Goal: Information Seeking & Learning: Check status

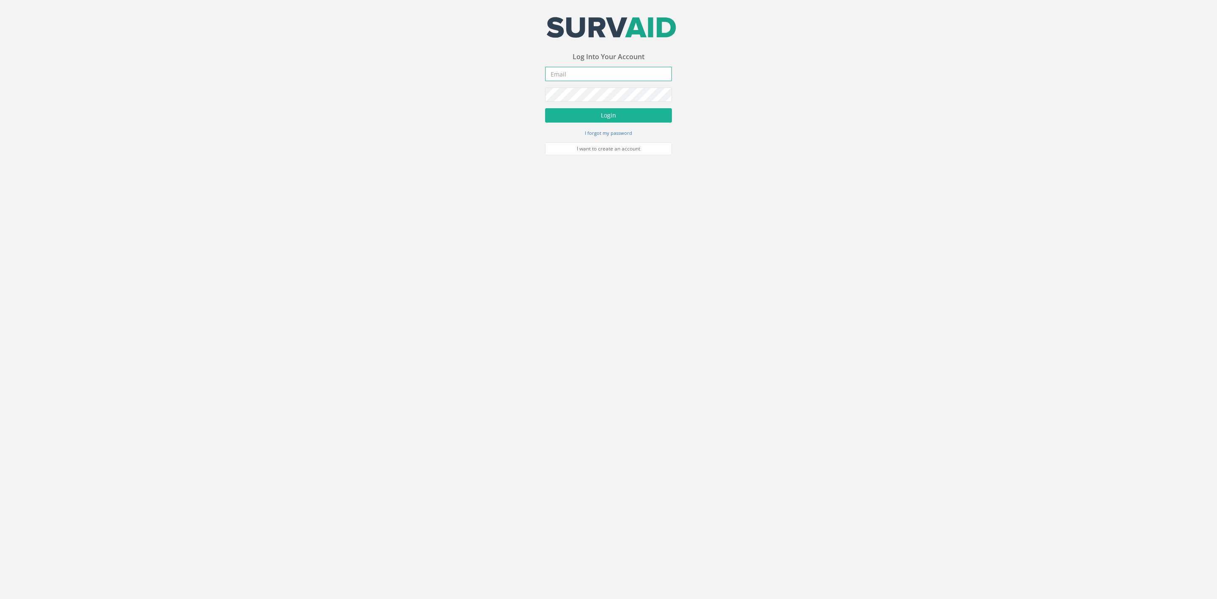
click at [591, 71] on input "email" at bounding box center [608, 74] width 127 height 14
type input "[EMAIL_ADDRESS][DOMAIN_NAME]"
click at [601, 116] on button "Login" at bounding box center [608, 115] width 127 height 14
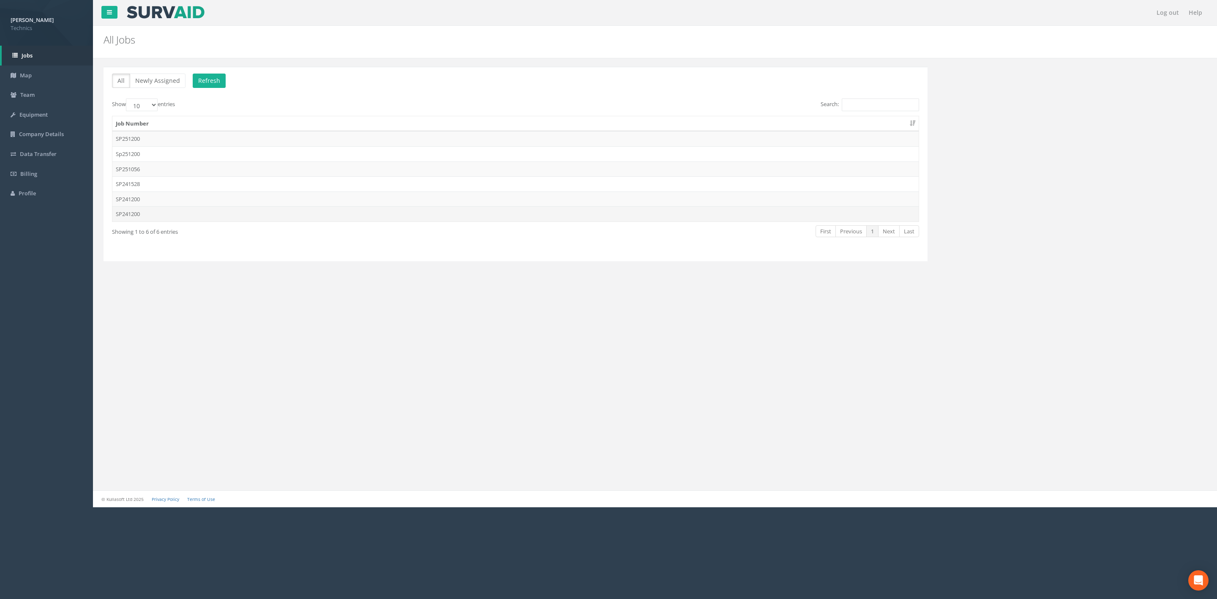
click at [361, 219] on td "SP241200" at bounding box center [515, 213] width 806 height 15
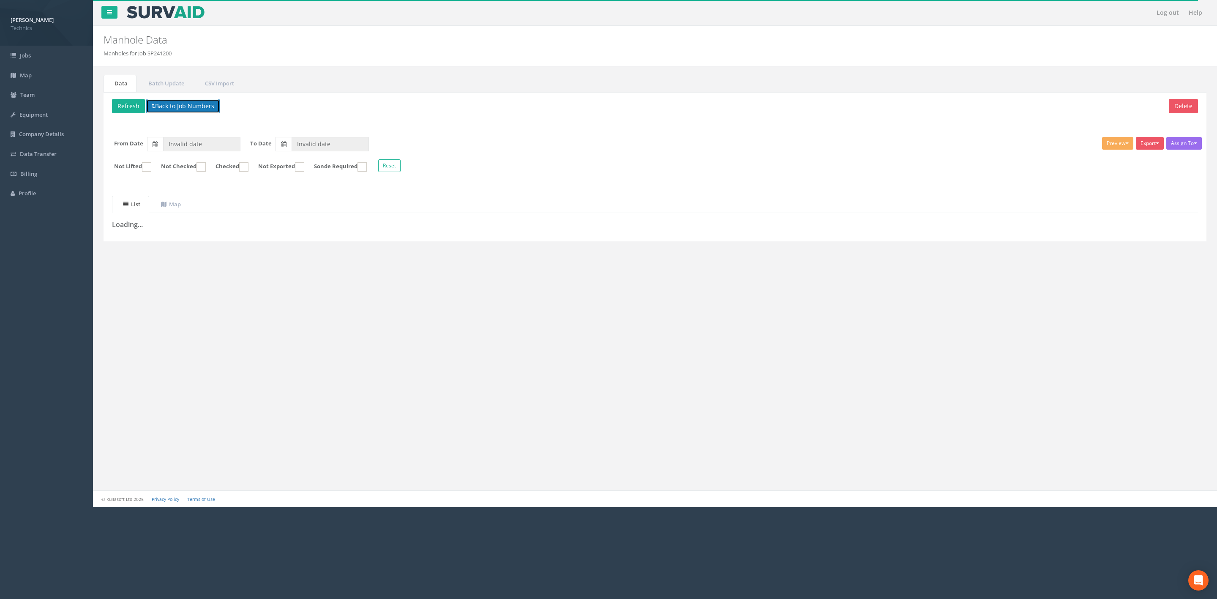
click at [178, 109] on button "Back to Job Numbers" at bounding box center [183, 106] width 74 height 14
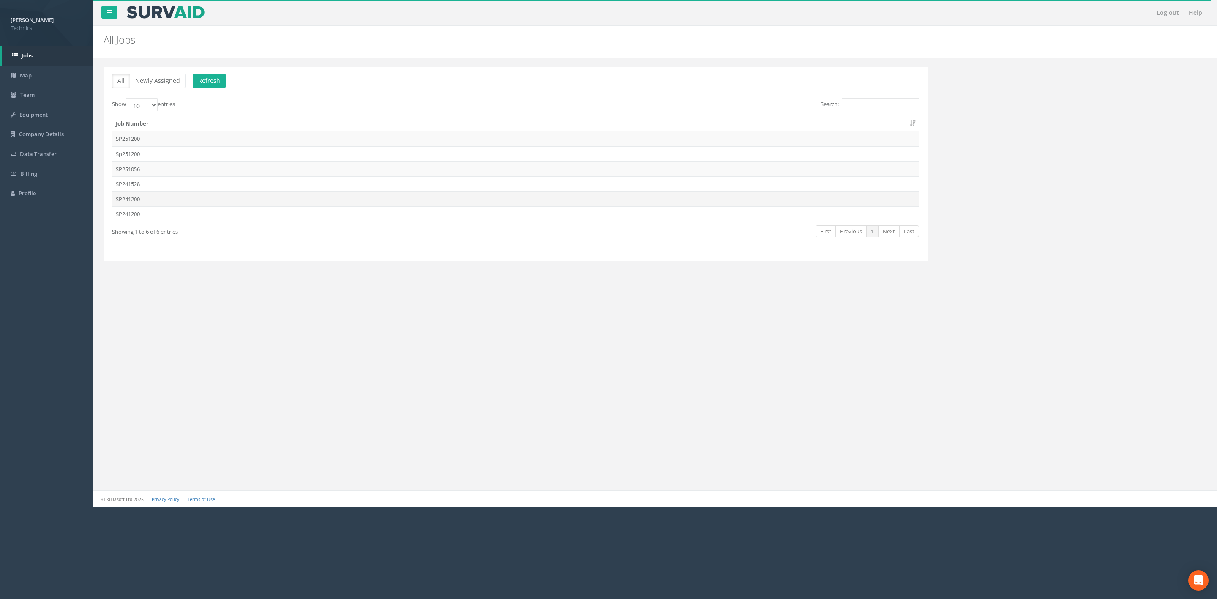
click at [188, 203] on td "SP241200" at bounding box center [515, 198] width 806 height 15
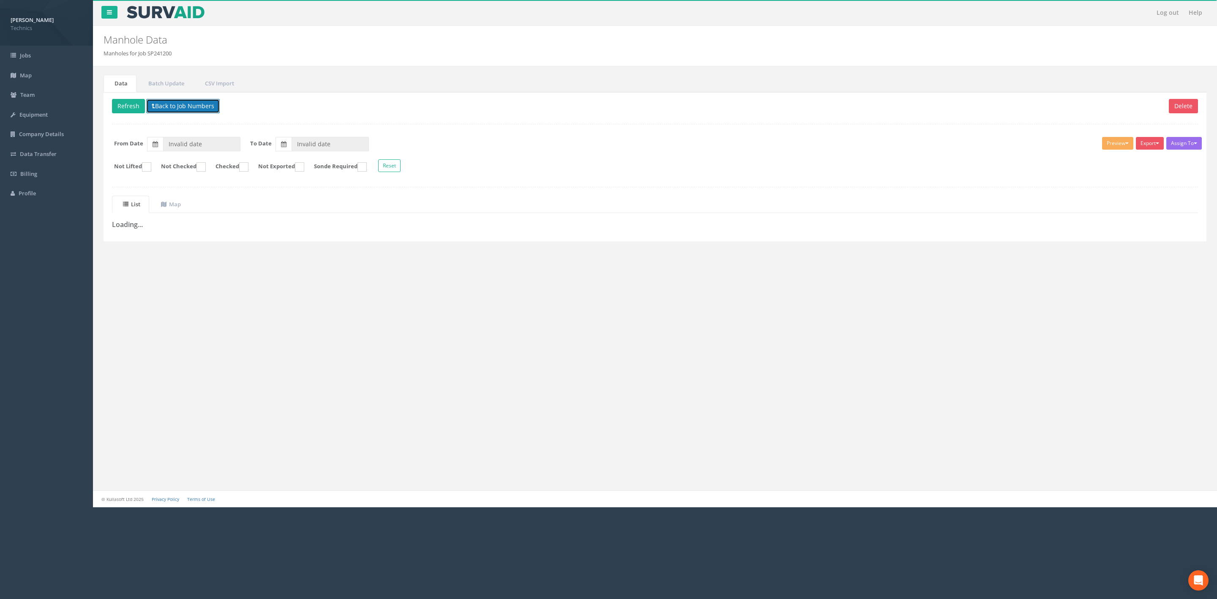
click at [165, 110] on button "Back to Job Numbers" at bounding box center [183, 106] width 74 height 14
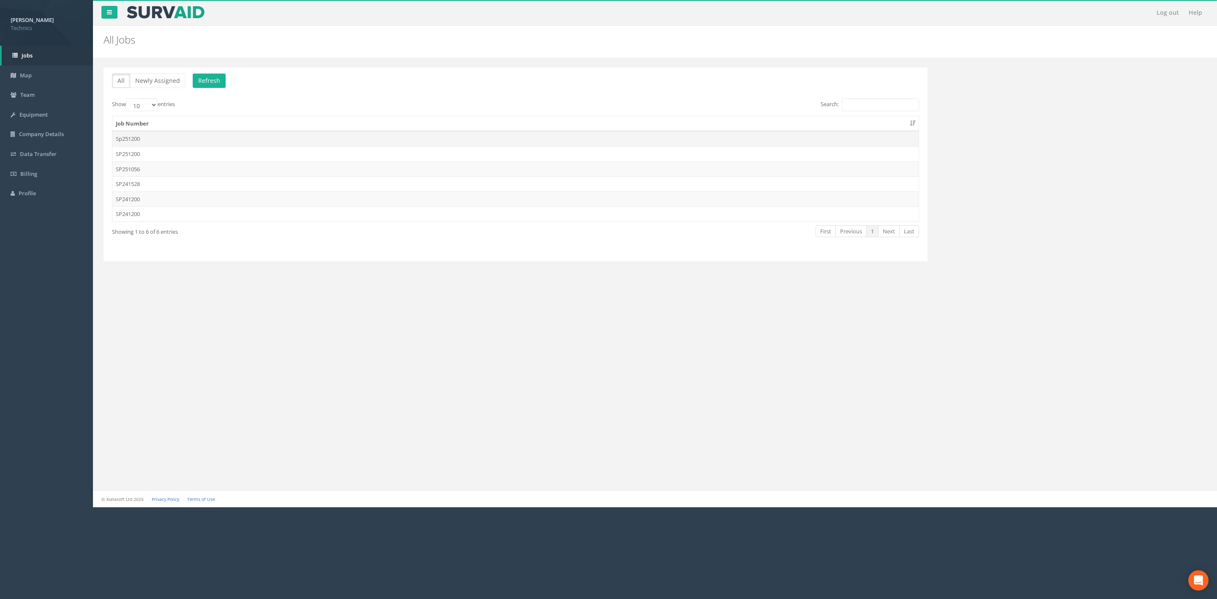
click at [170, 137] on td "Sp251200" at bounding box center [515, 138] width 806 height 15
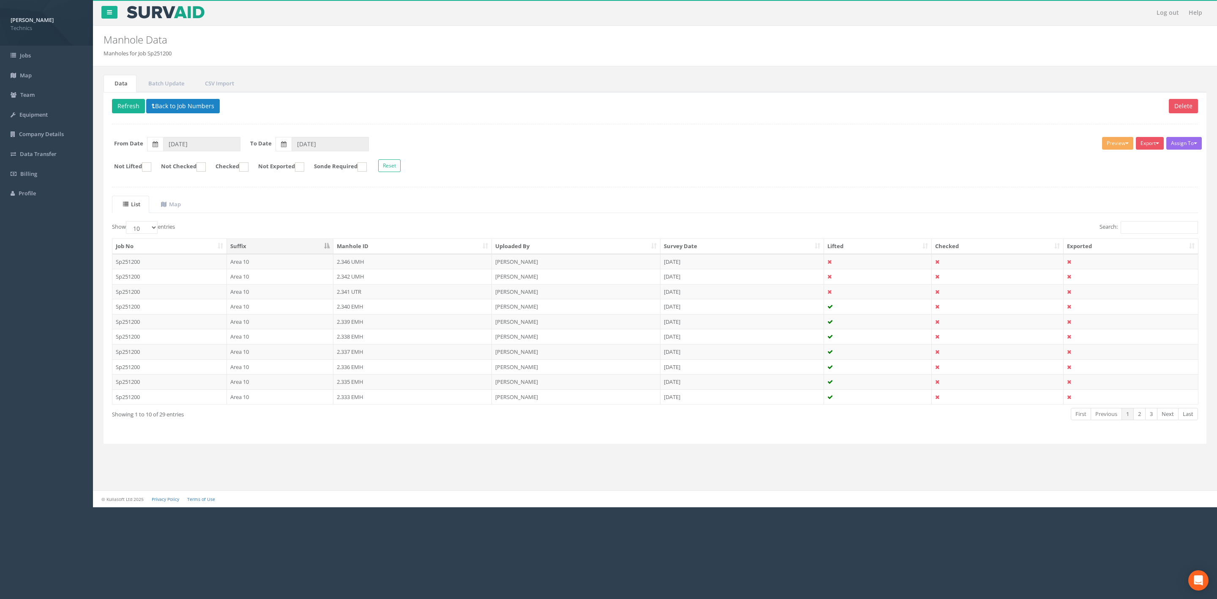
click at [1129, 236] on div "Search:" at bounding box center [929, 228] width 537 height 15
click at [1131, 233] on input "Search:" at bounding box center [1159, 227] width 77 height 13
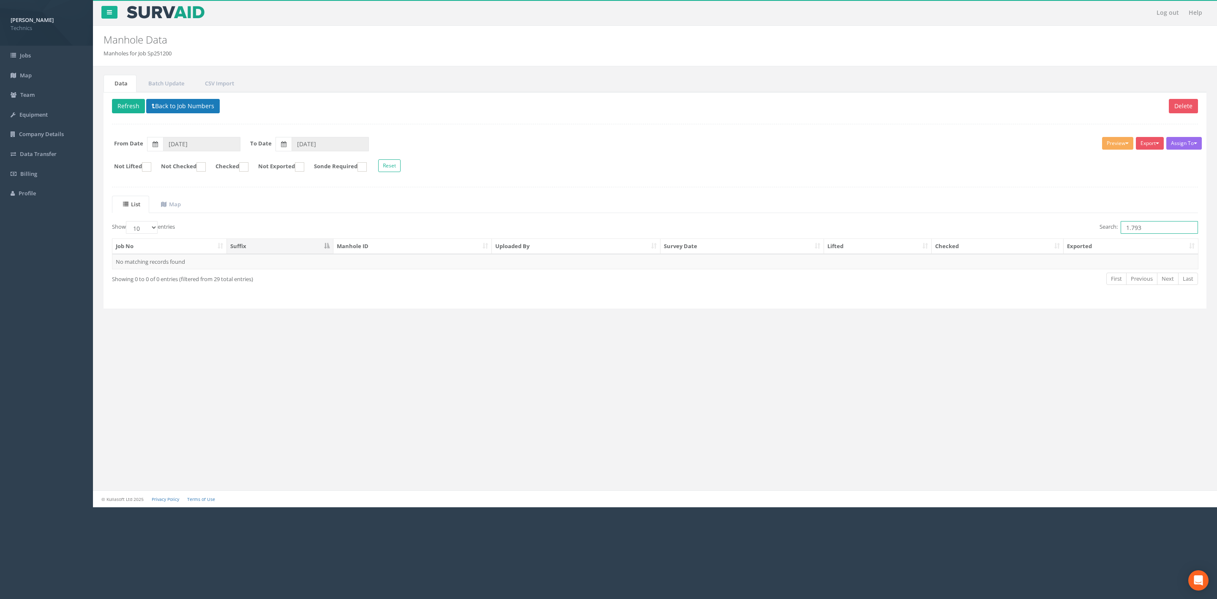
type input "1.793"
click at [206, 107] on button "Back to Job Numbers" at bounding box center [183, 106] width 74 height 14
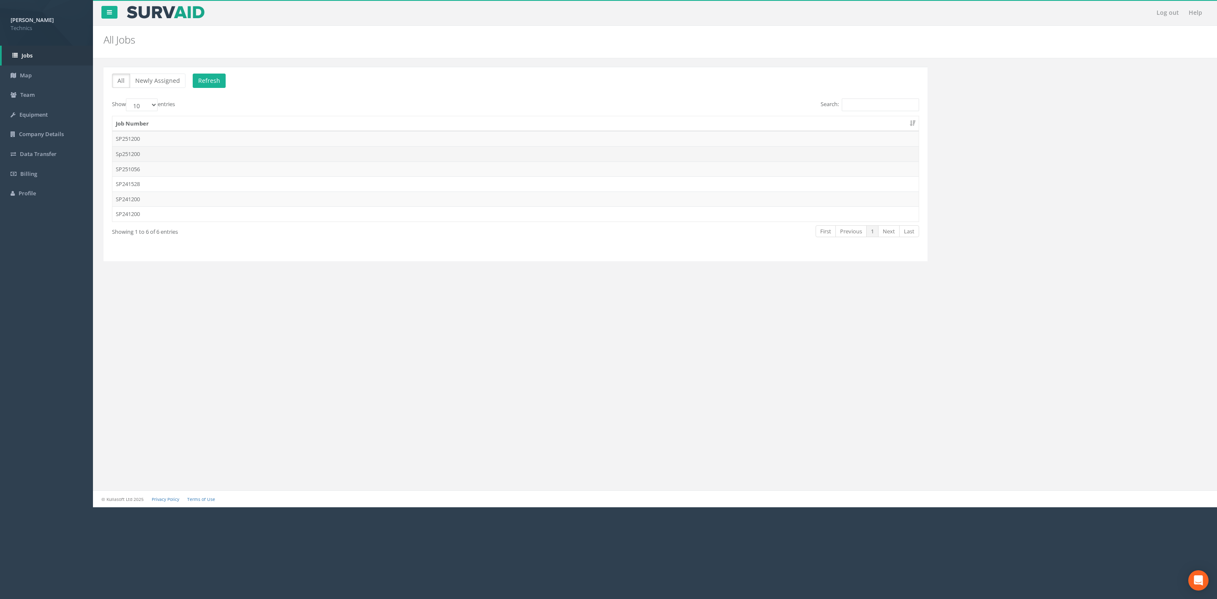
click at [165, 151] on td "Sp251200" at bounding box center [515, 153] width 806 height 15
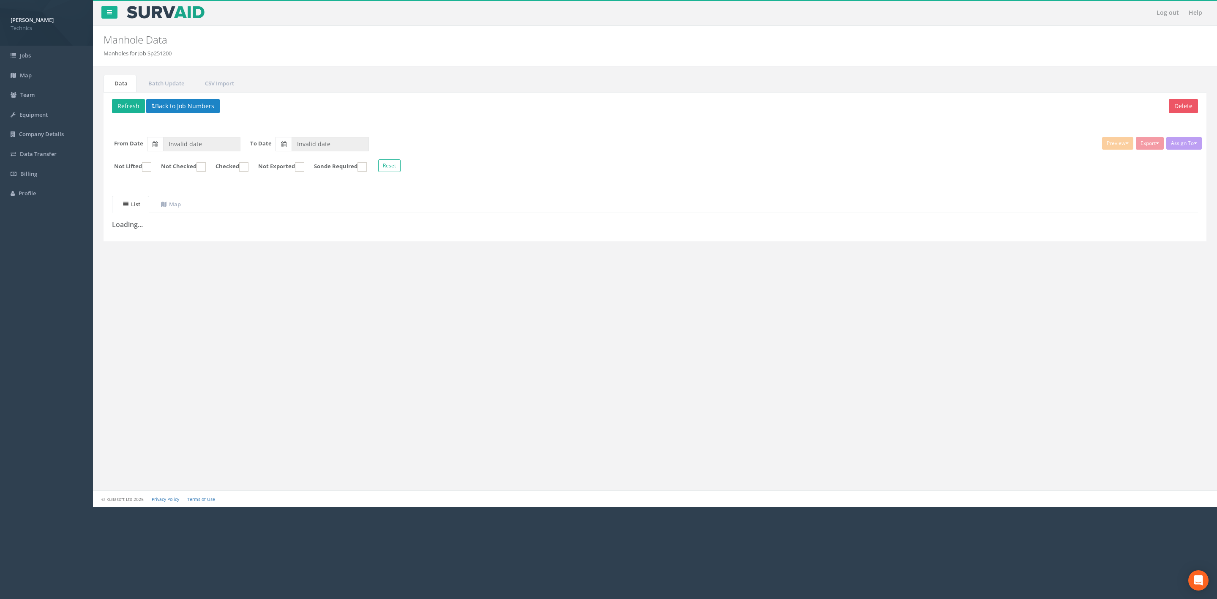
type input "[DATE]"
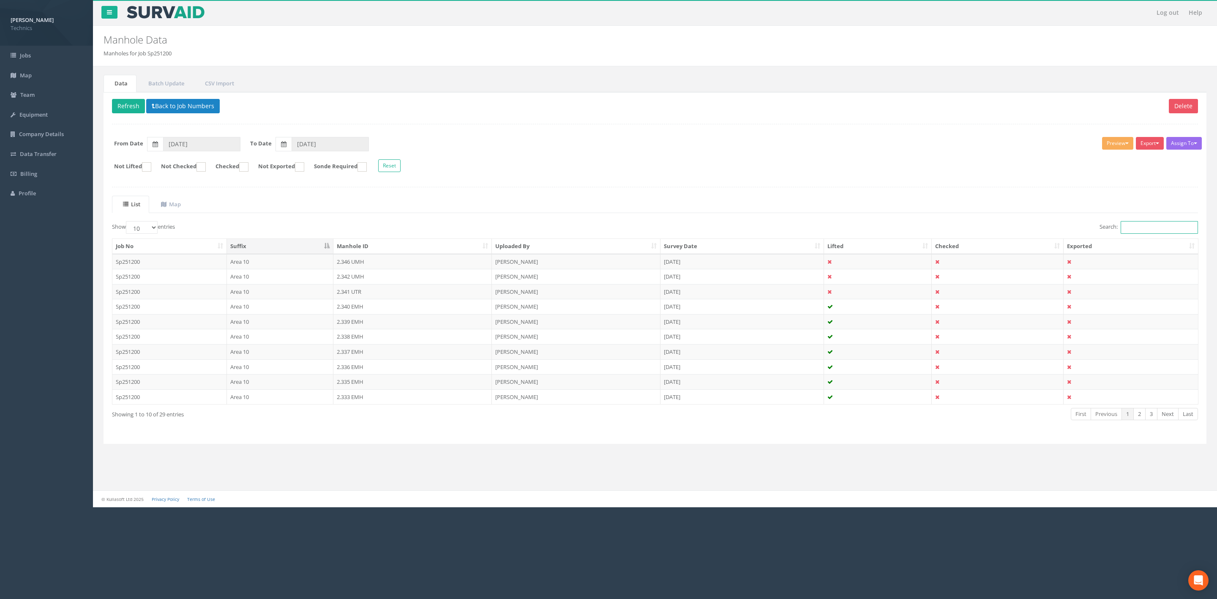
click at [1121, 231] on input "Search:" at bounding box center [1159, 227] width 77 height 13
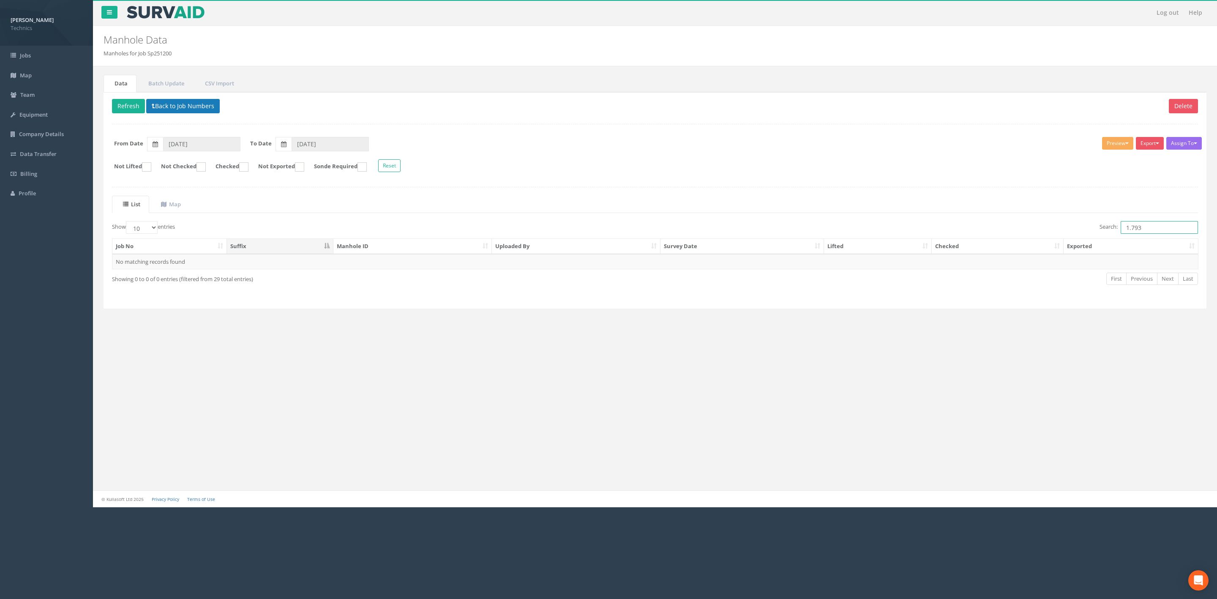
type input "1.793"
click at [207, 104] on button "Back to Job Numbers" at bounding box center [183, 106] width 74 height 14
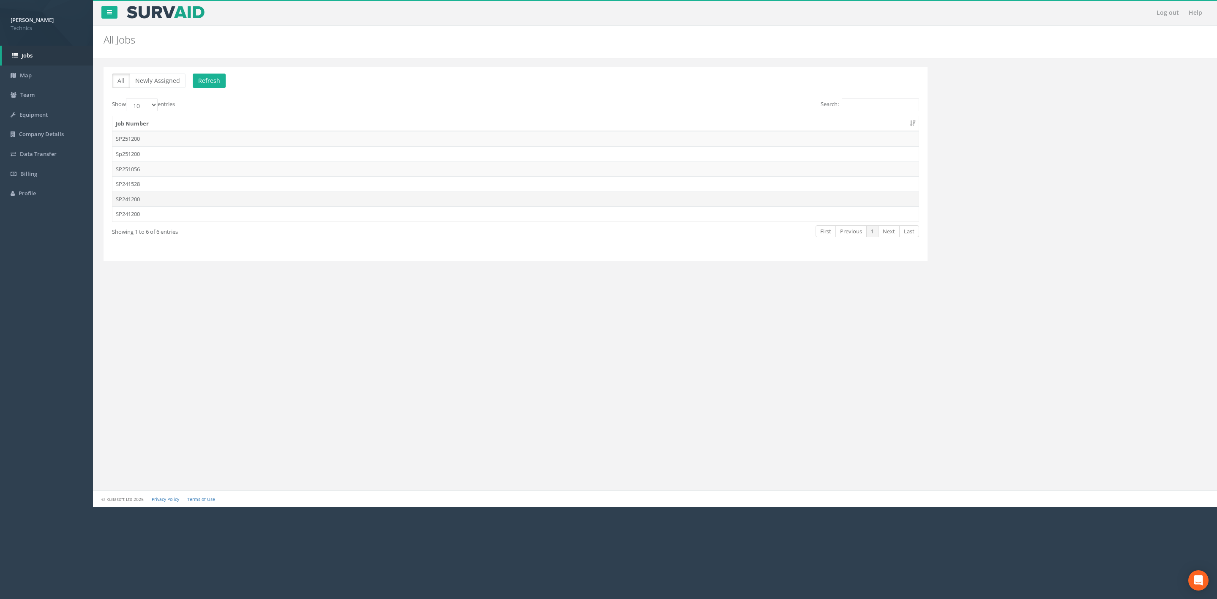
click at [155, 196] on td "SP241200" at bounding box center [515, 198] width 806 height 15
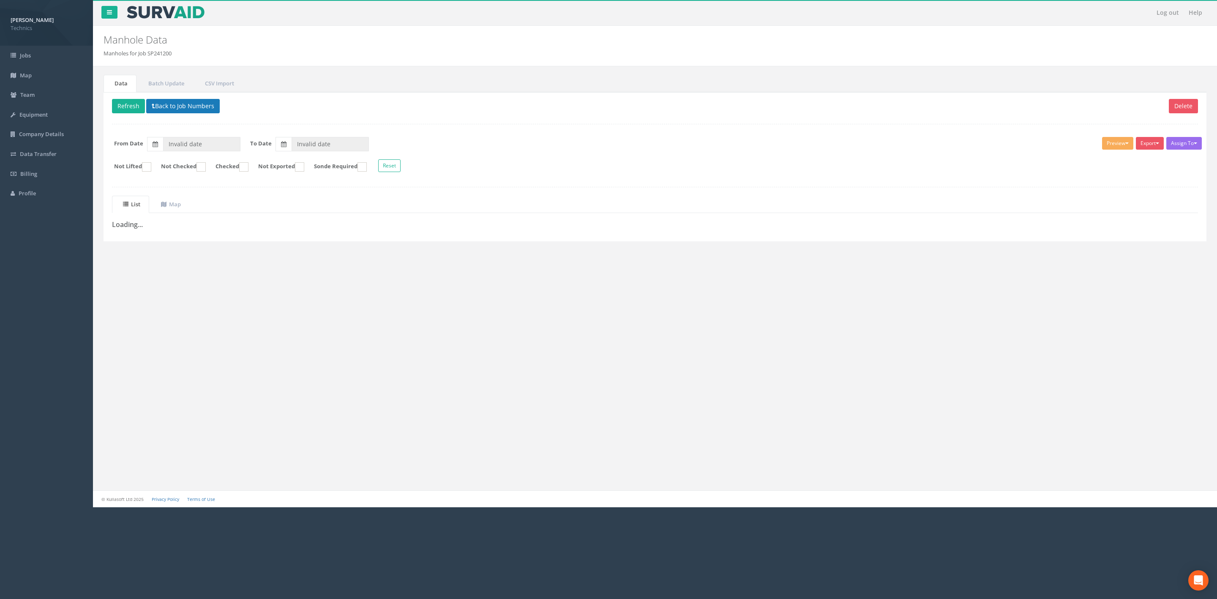
type input "[DATE]"
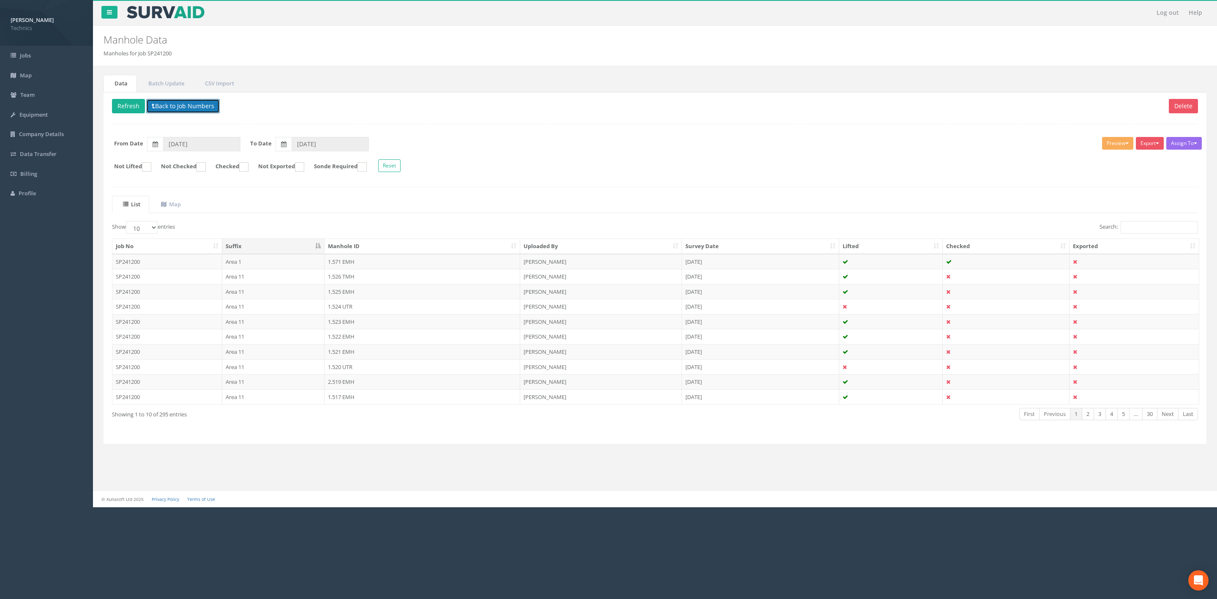
click at [202, 107] on button "Back to Job Numbers" at bounding box center [183, 106] width 74 height 14
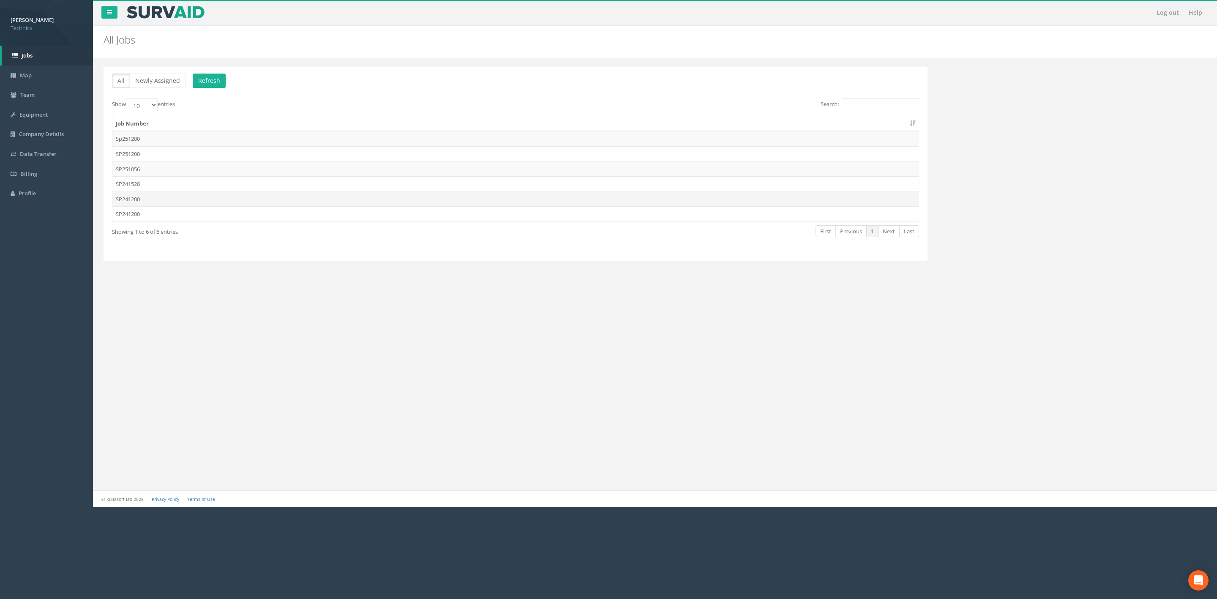
click at [138, 203] on td "SP241200" at bounding box center [515, 198] width 806 height 15
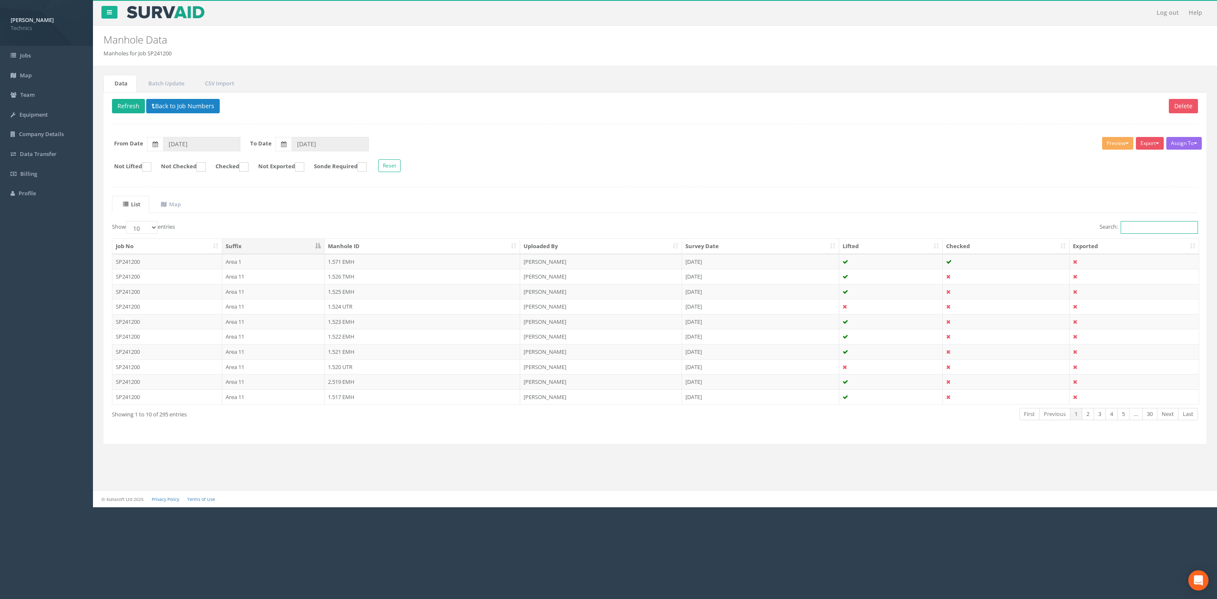
click at [1123, 232] on input "Search:" at bounding box center [1159, 227] width 77 height 13
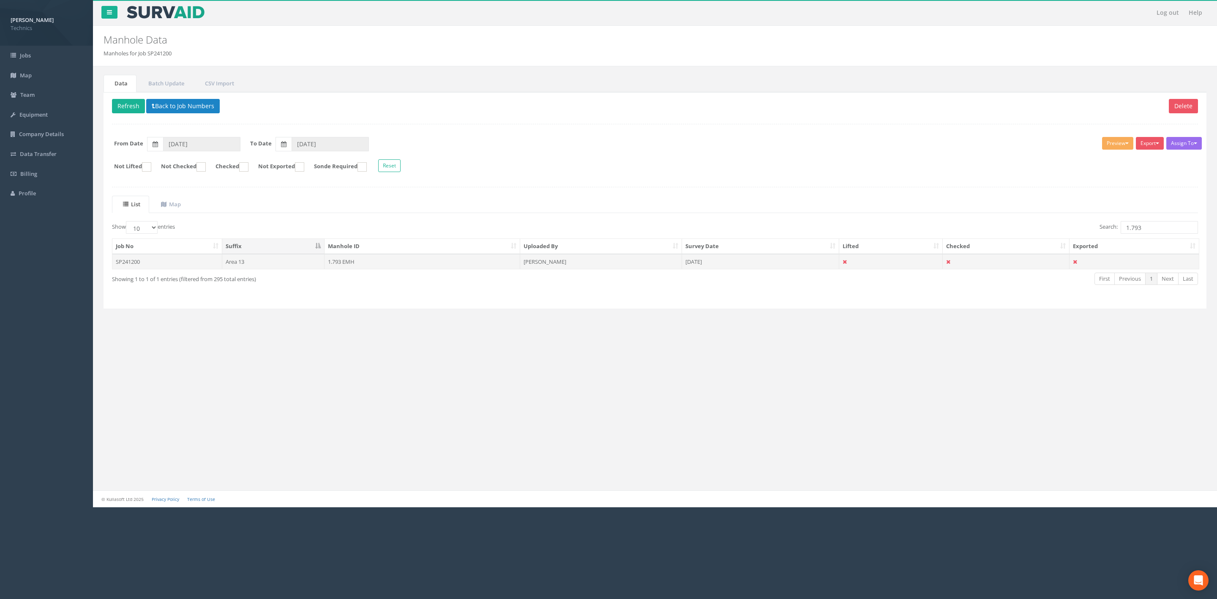
click at [505, 268] on td "1.793 EMH" at bounding box center [423, 261] width 196 height 15
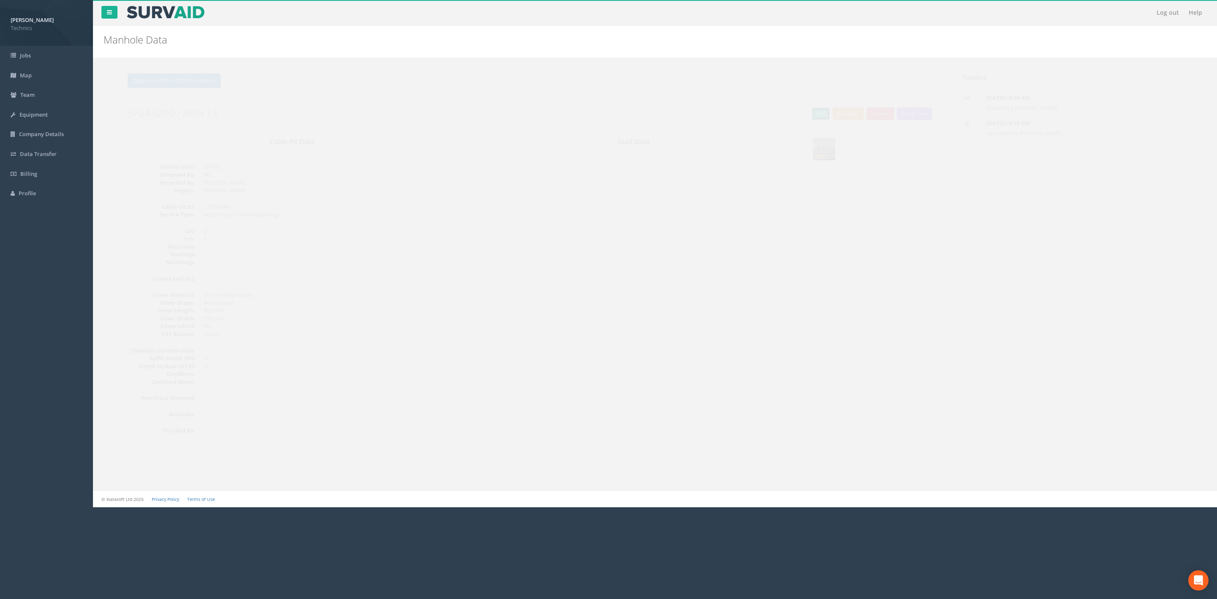
click at [804, 119] on link "Edit" at bounding box center [805, 113] width 18 height 13
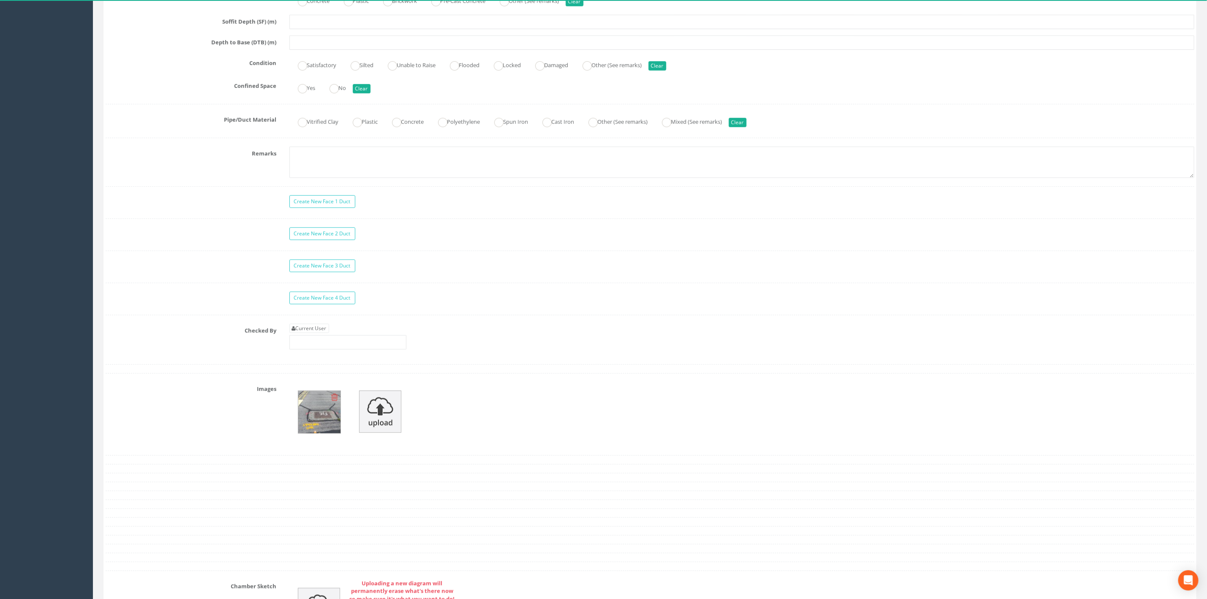
scroll to position [824, 0]
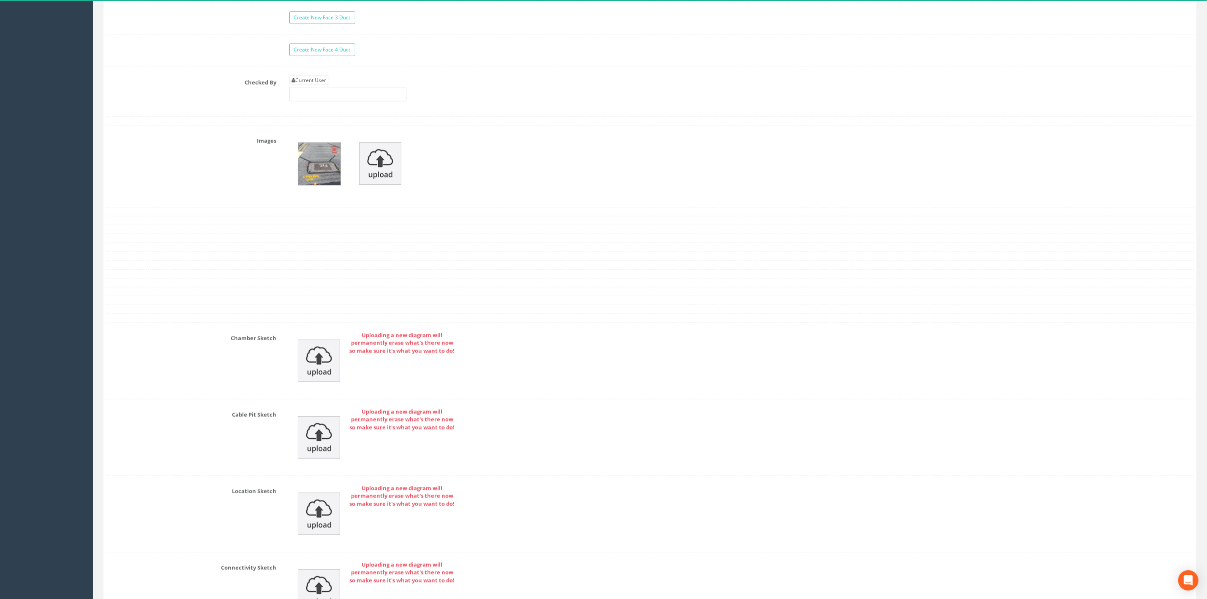
click at [331, 185] on img at bounding box center [319, 164] width 42 height 42
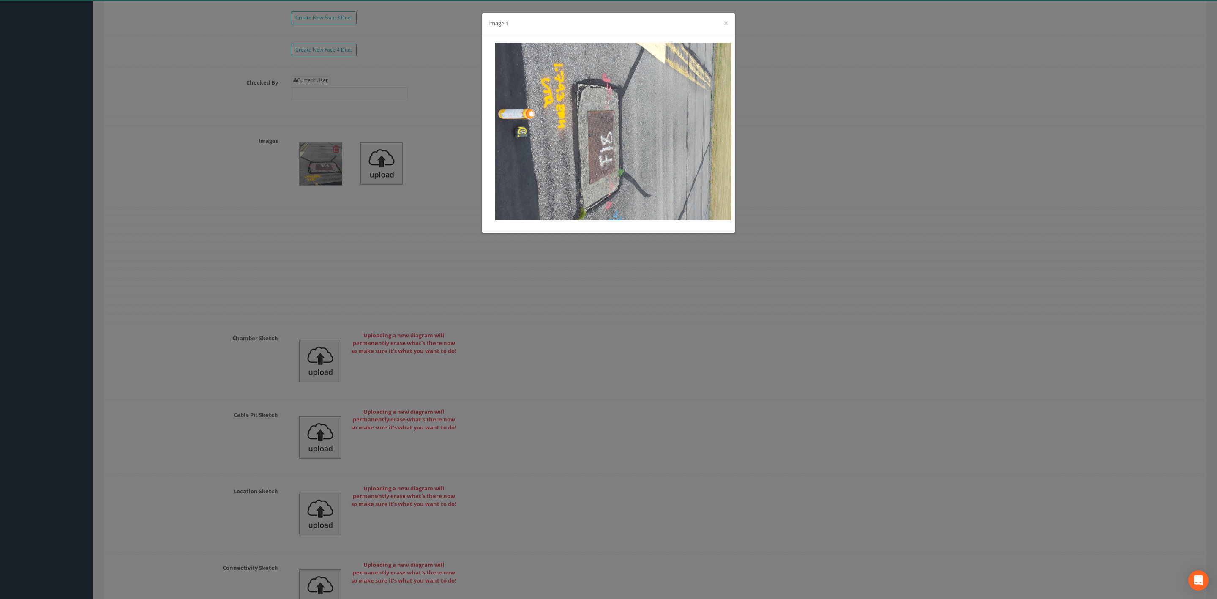
click at [802, 141] on div "Image 1 ×" at bounding box center [608, 299] width 1217 height 599
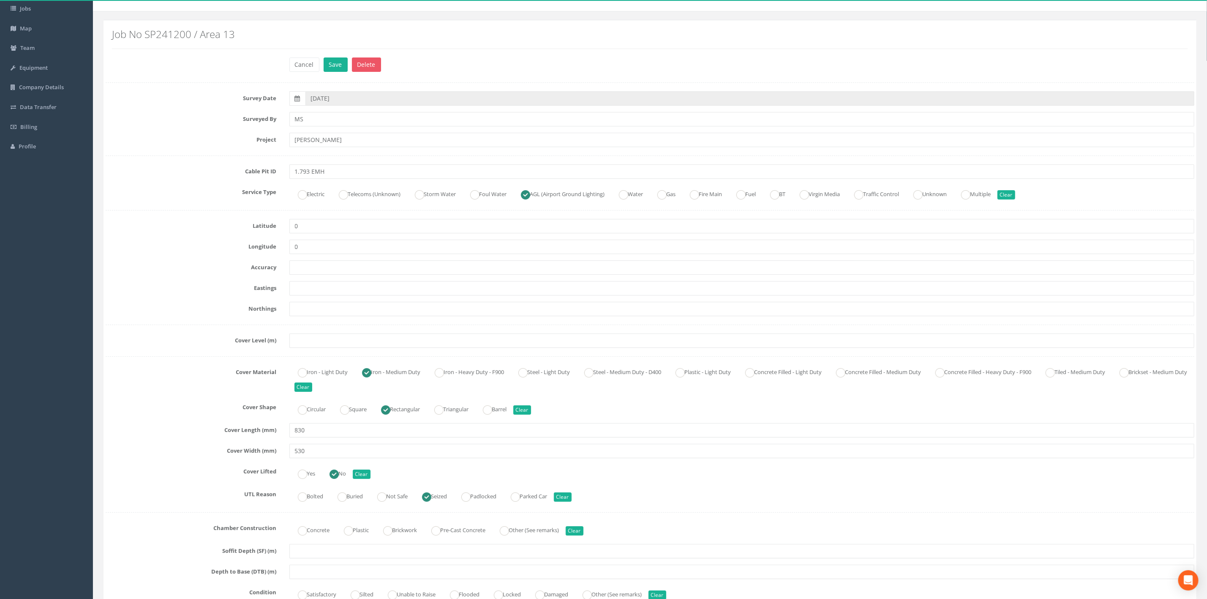
scroll to position [0, 0]
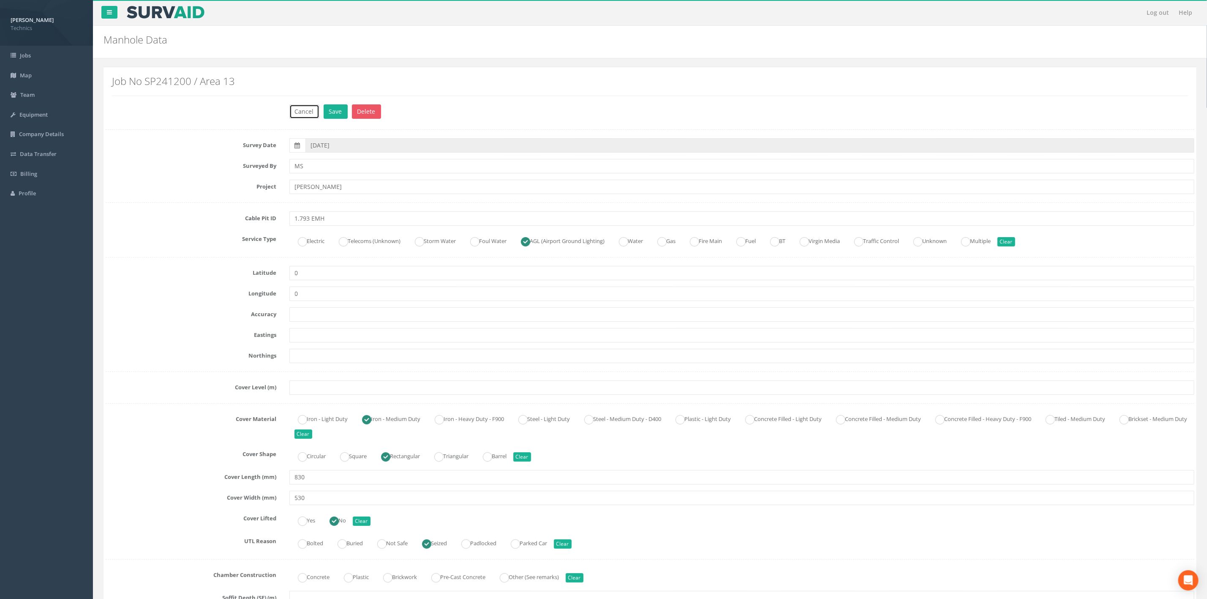
click at [307, 119] on button "Cancel" at bounding box center [305, 111] width 30 height 14
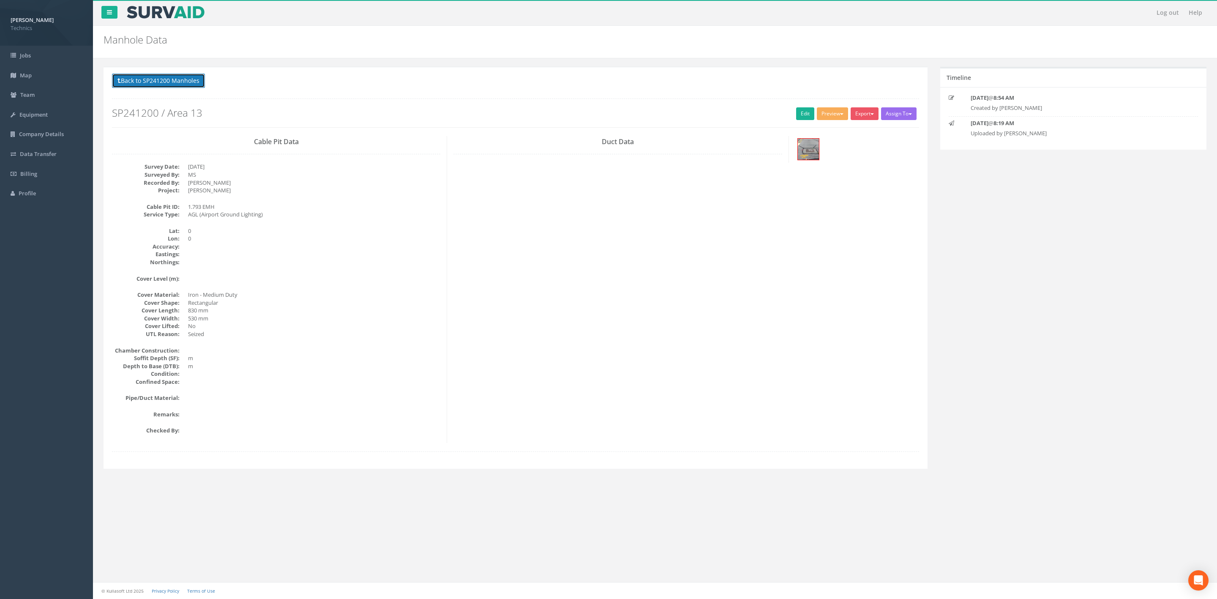
click at [171, 82] on button "Back to SP241200 Manholes" at bounding box center [158, 81] width 93 height 14
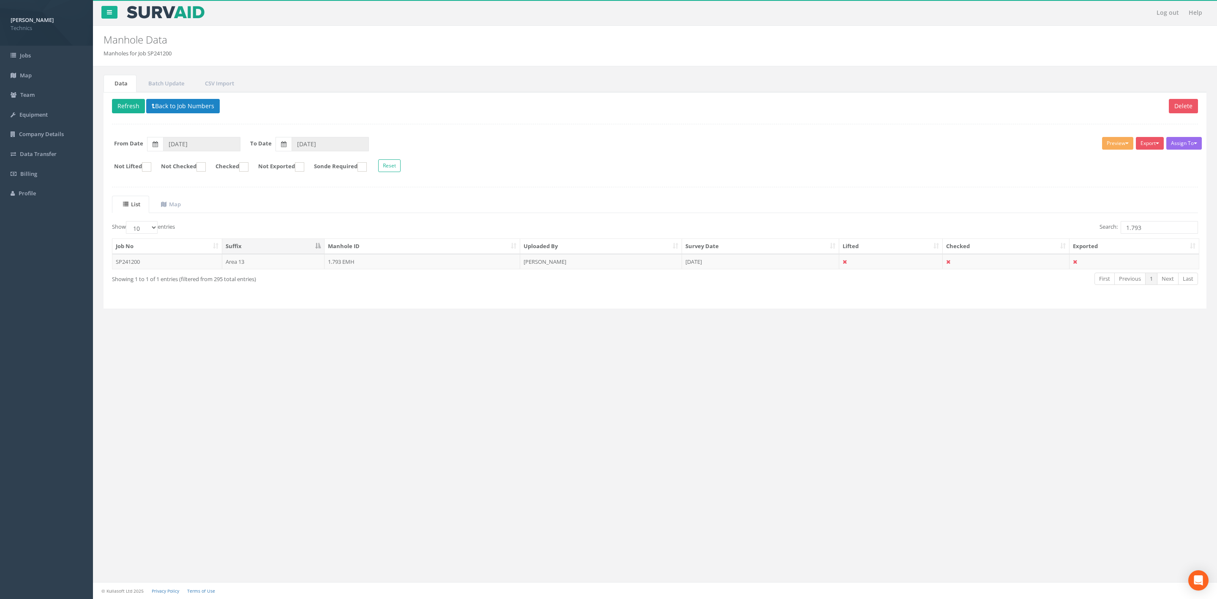
click at [127, 309] on div "Delete Refresh Back to Job Numbers Assign To No Companies Added Export Technics…" at bounding box center [655, 200] width 1103 height 217
click at [561, 269] on td "[PERSON_NAME]" at bounding box center [601, 261] width 162 height 15
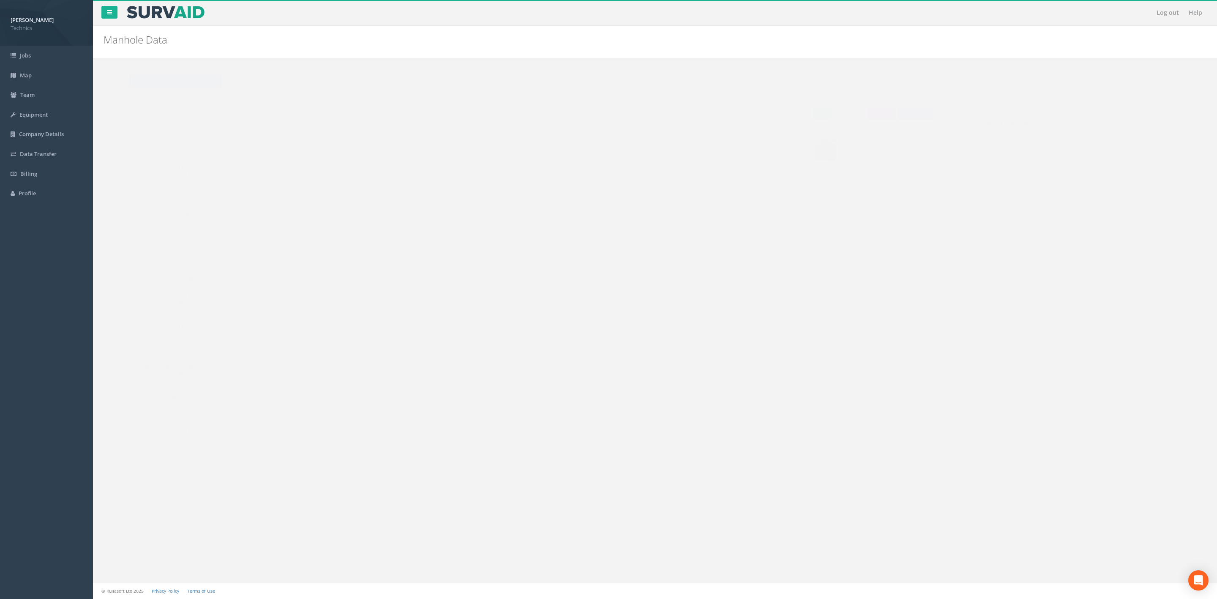
click at [178, 78] on button "Back to SP241200 Manholes" at bounding box center [158, 81] width 93 height 14
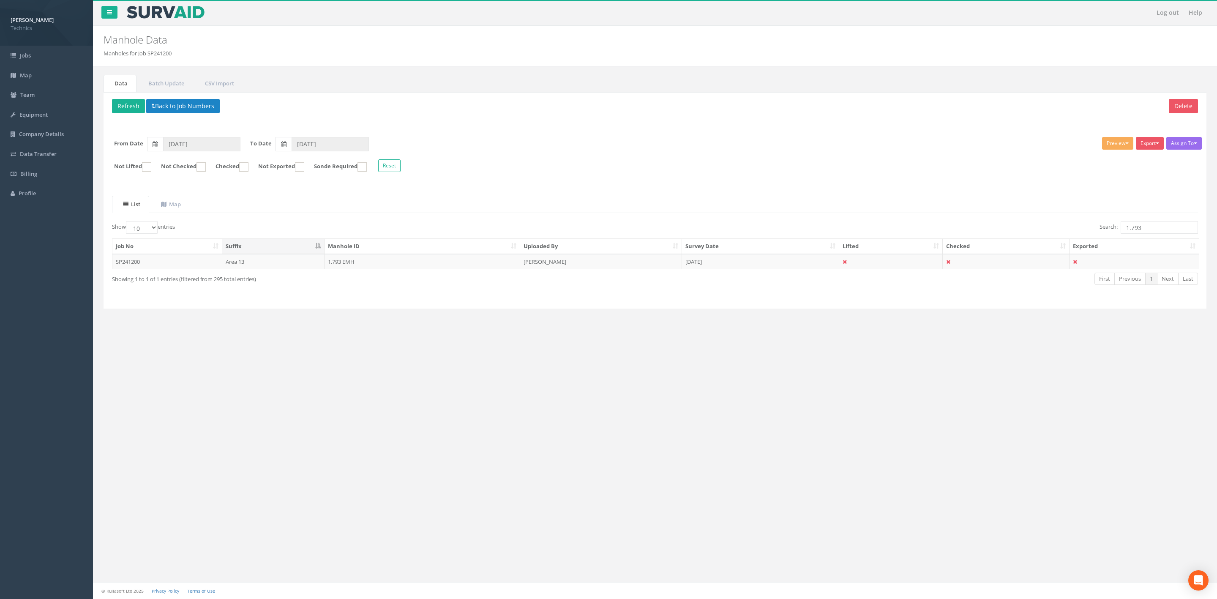
click at [379, 206] on ul "List Map" at bounding box center [655, 204] width 1086 height 17
click at [377, 261] on td "1.793 EMH" at bounding box center [423, 261] width 196 height 15
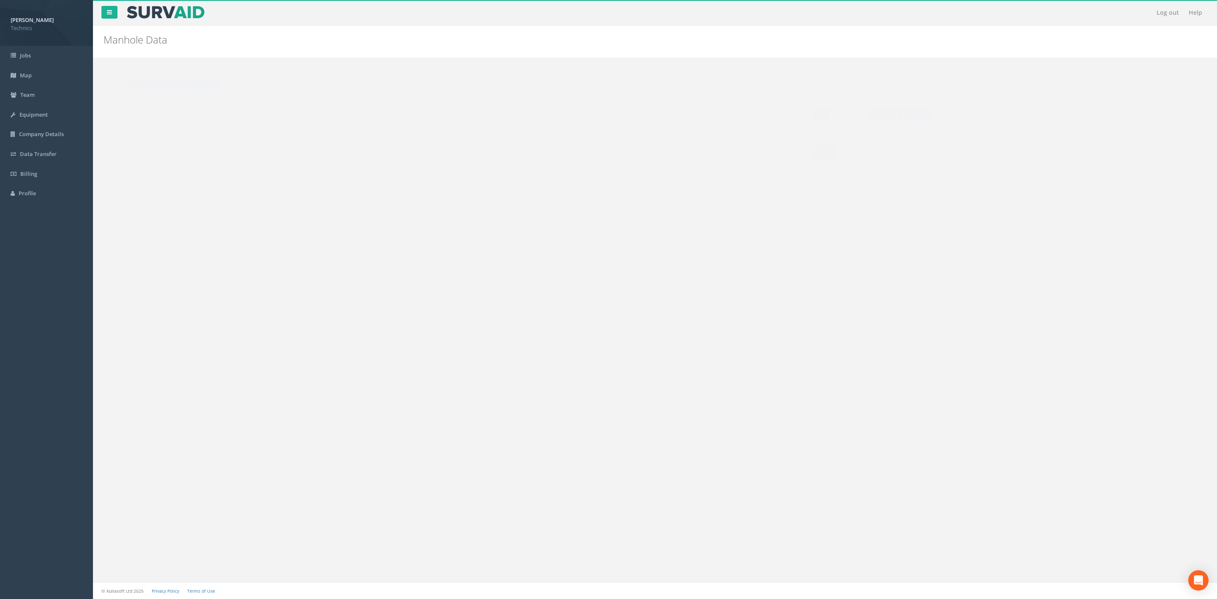
click at [796, 112] on link "Edit" at bounding box center [805, 113] width 18 height 13
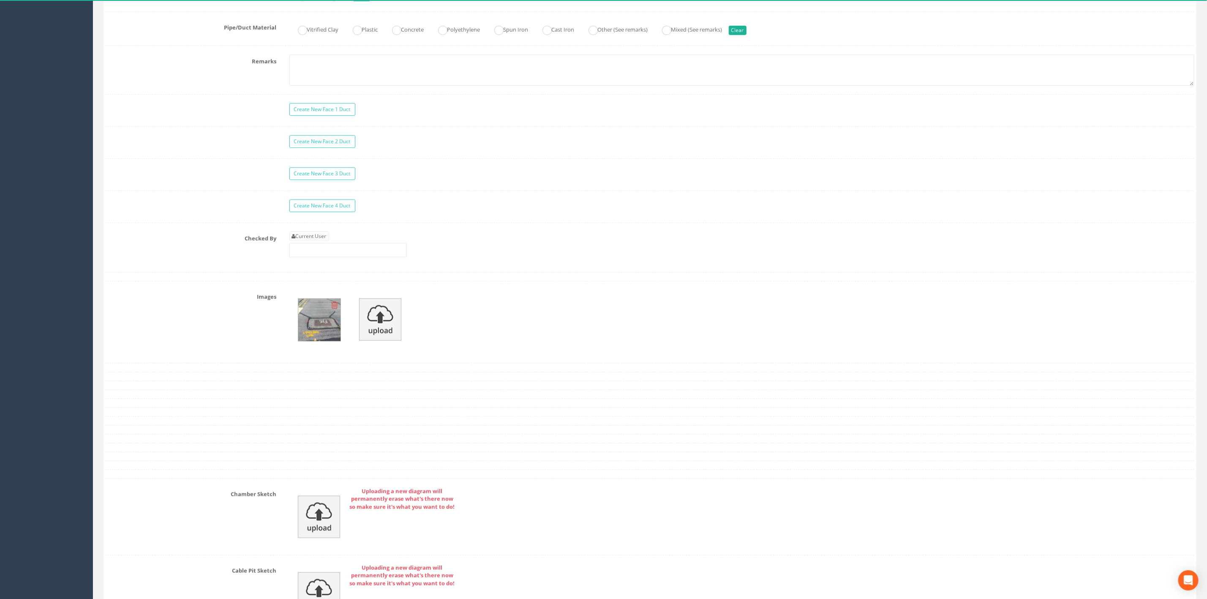
scroll to position [824, 0]
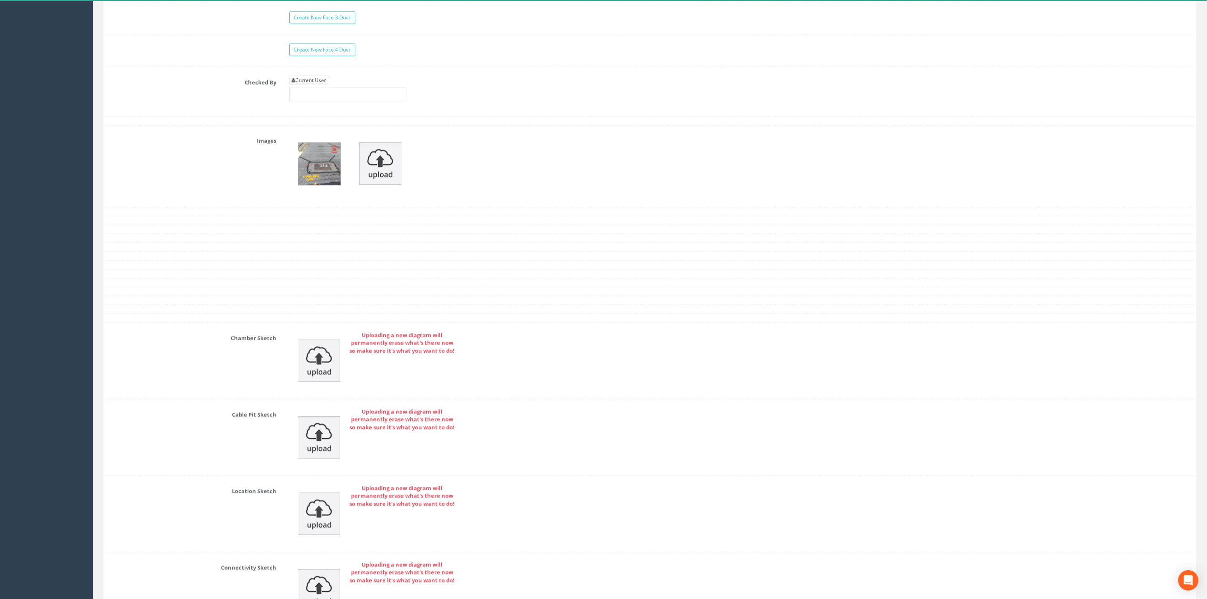
click at [326, 168] on img at bounding box center [319, 164] width 42 height 42
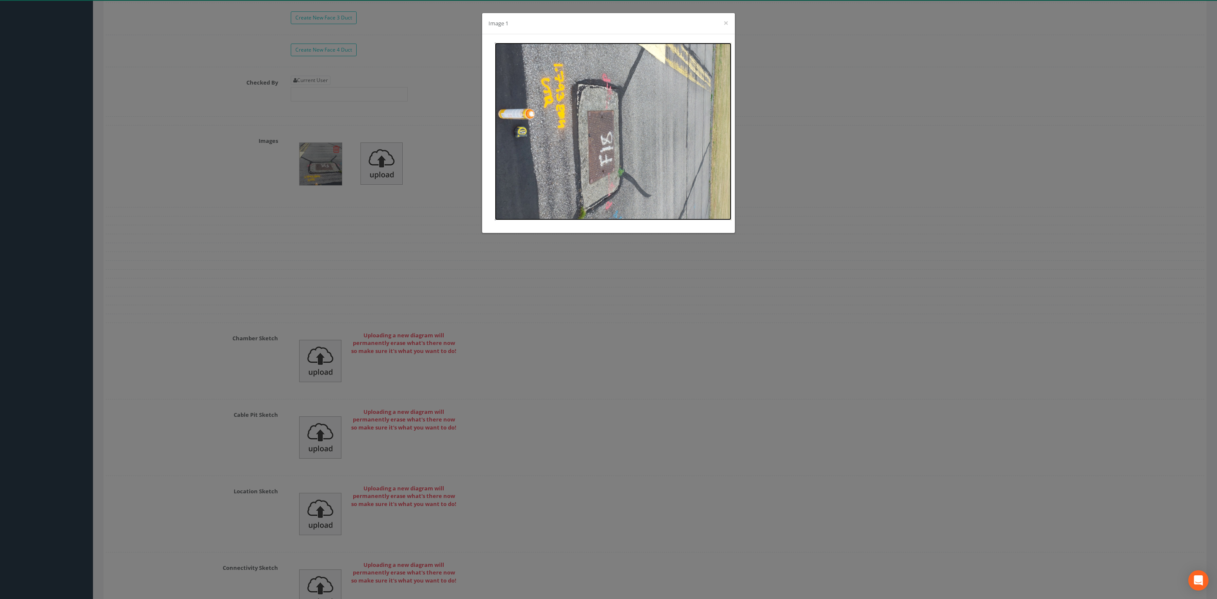
click at [600, 156] on img at bounding box center [613, 132] width 237 height 178
click at [724, 21] on button "×" at bounding box center [726, 23] width 5 height 9
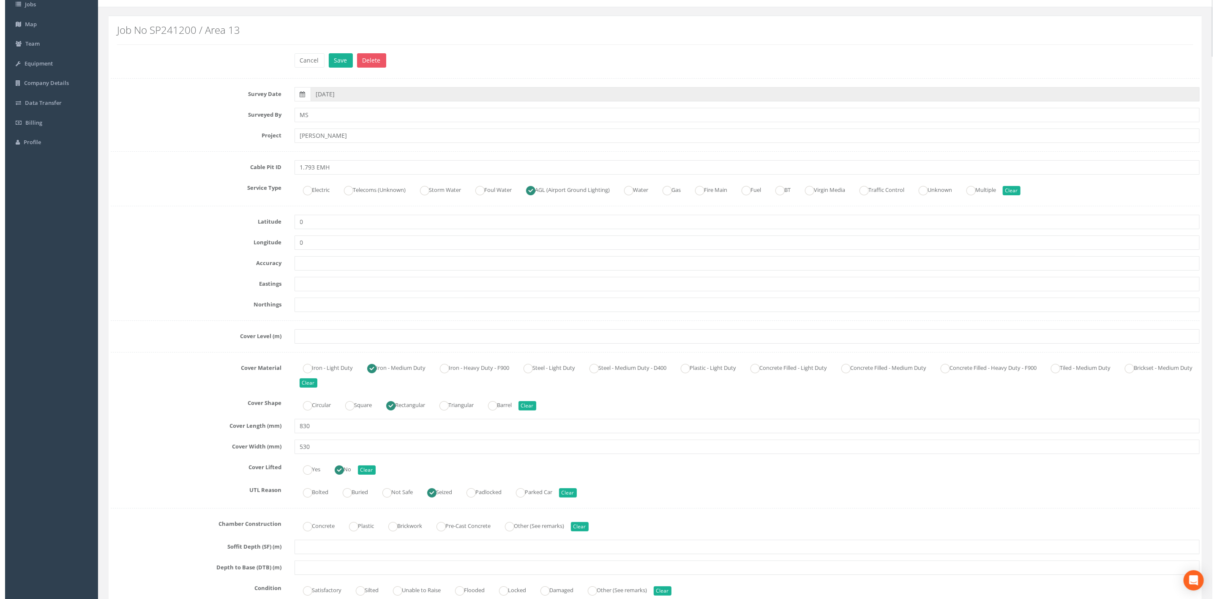
scroll to position [0, 0]
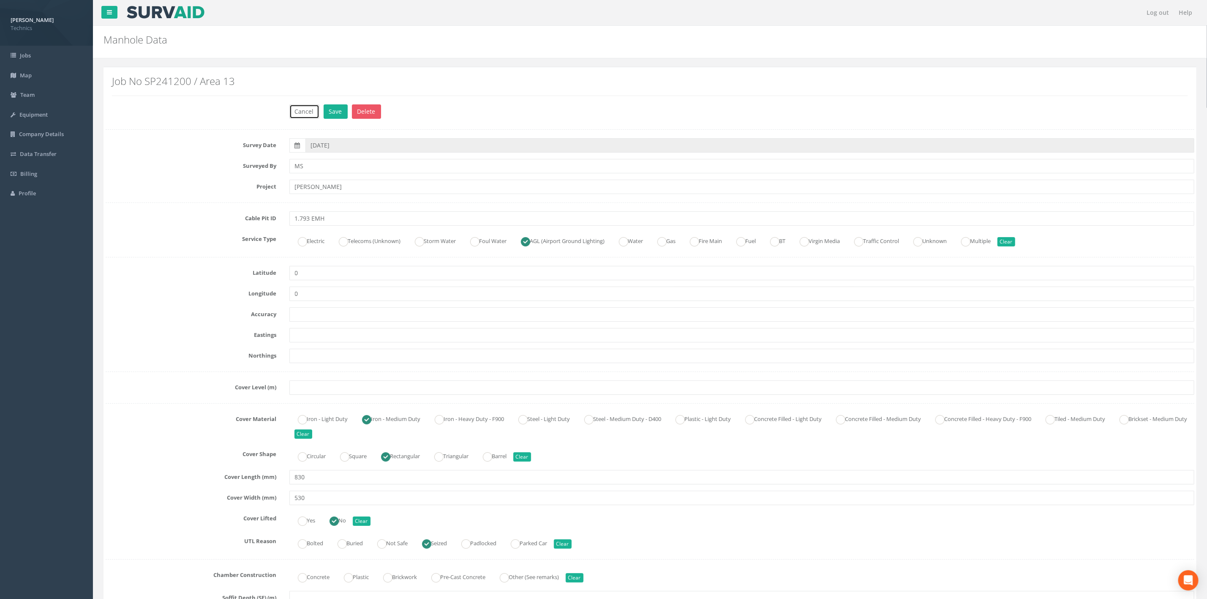
click at [299, 117] on button "Cancel" at bounding box center [305, 111] width 30 height 14
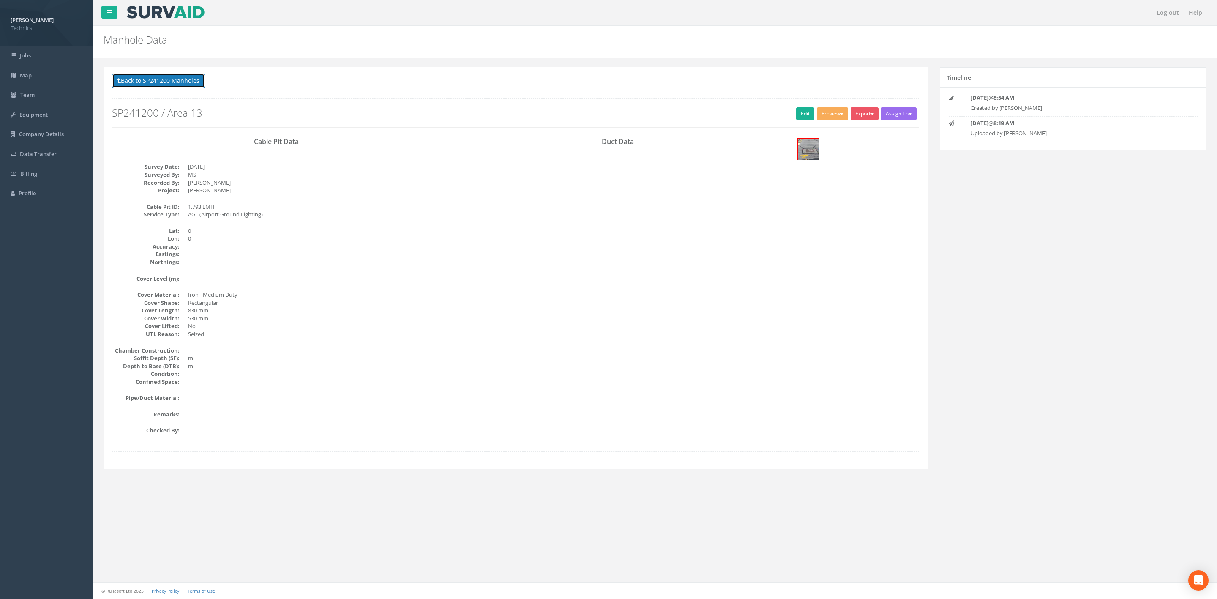
click at [153, 75] on button "Back to SP241200 Manholes" at bounding box center [158, 81] width 93 height 14
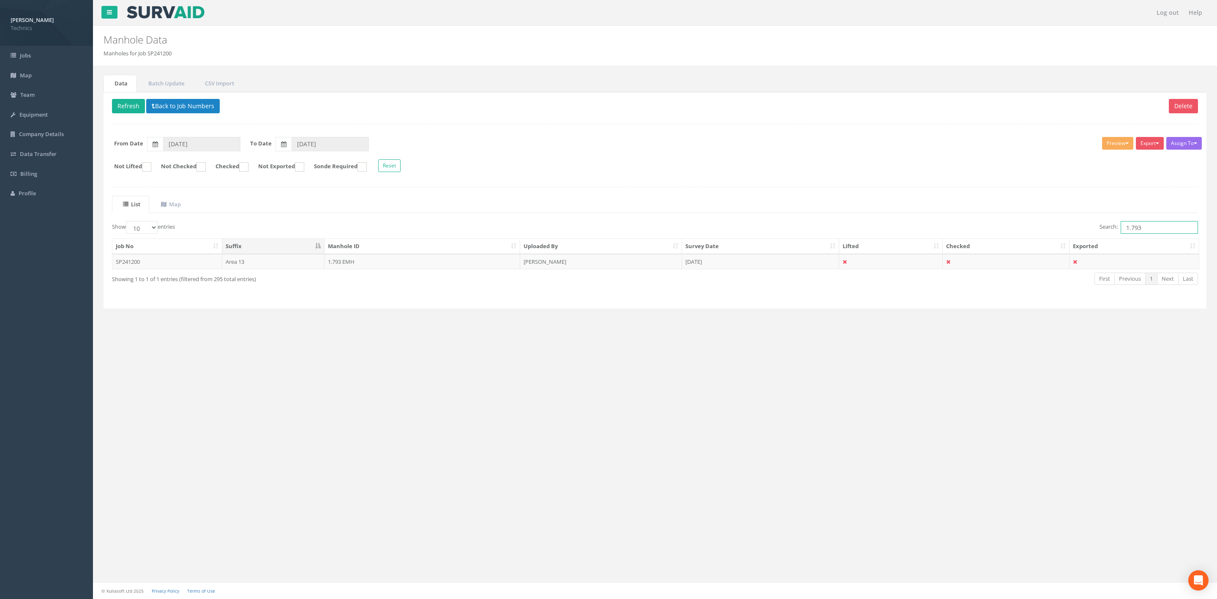
click at [1144, 228] on input "1.793" at bounding box center [1159, 227] width 77 height 13
type input "1.794"
click at [174, 110] on button "Back to Job Numbers" at bounding box center [183, 106] width 74 height 14
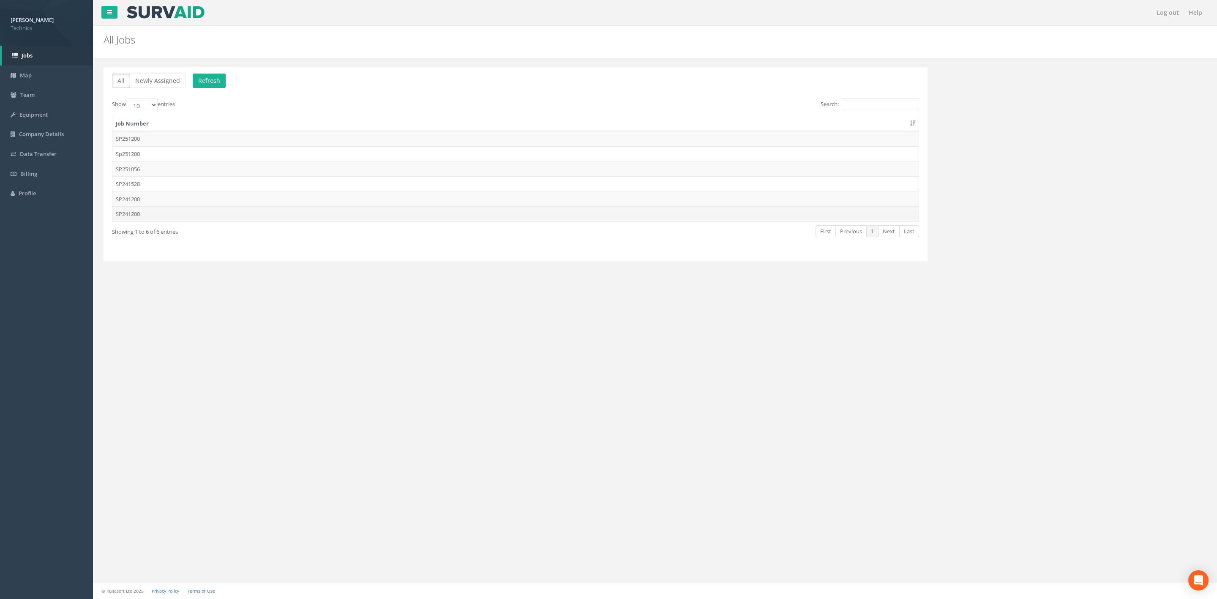
click at [184, 214] on td "SP241200" at bounding box center [515, 213] width 806 height 15
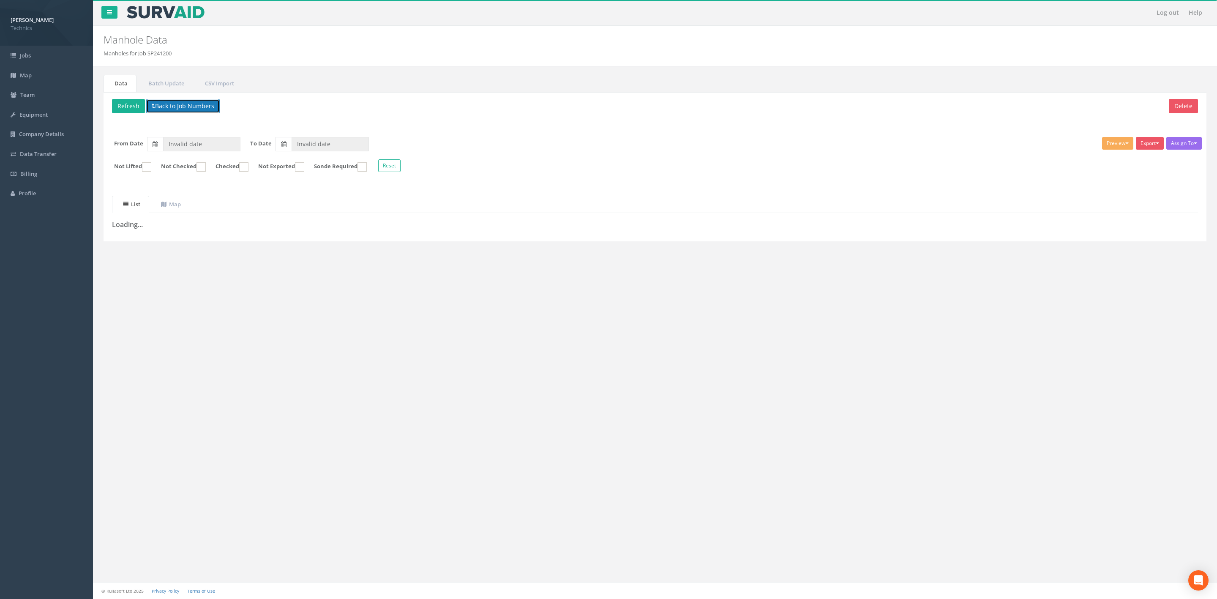
click at [169, 107] on button "Back to Job Numbers" at bounding box center [183, 106] width 74 height 14
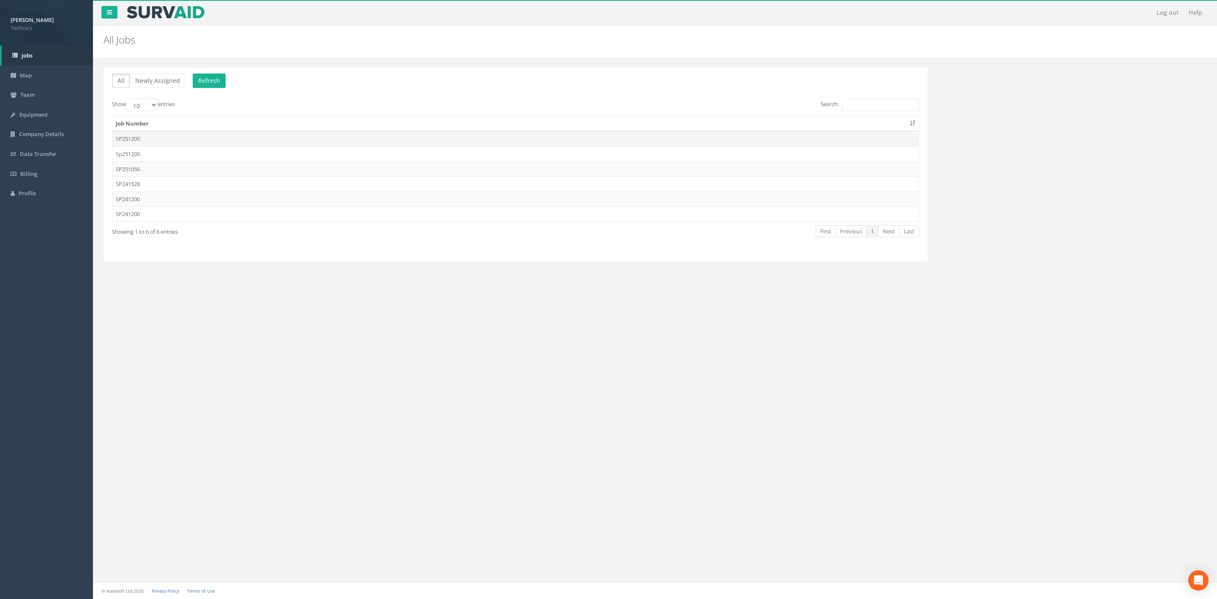
click at [148, 141] on td "SP251200" at bounding box center [515, 138] width 806 height 15
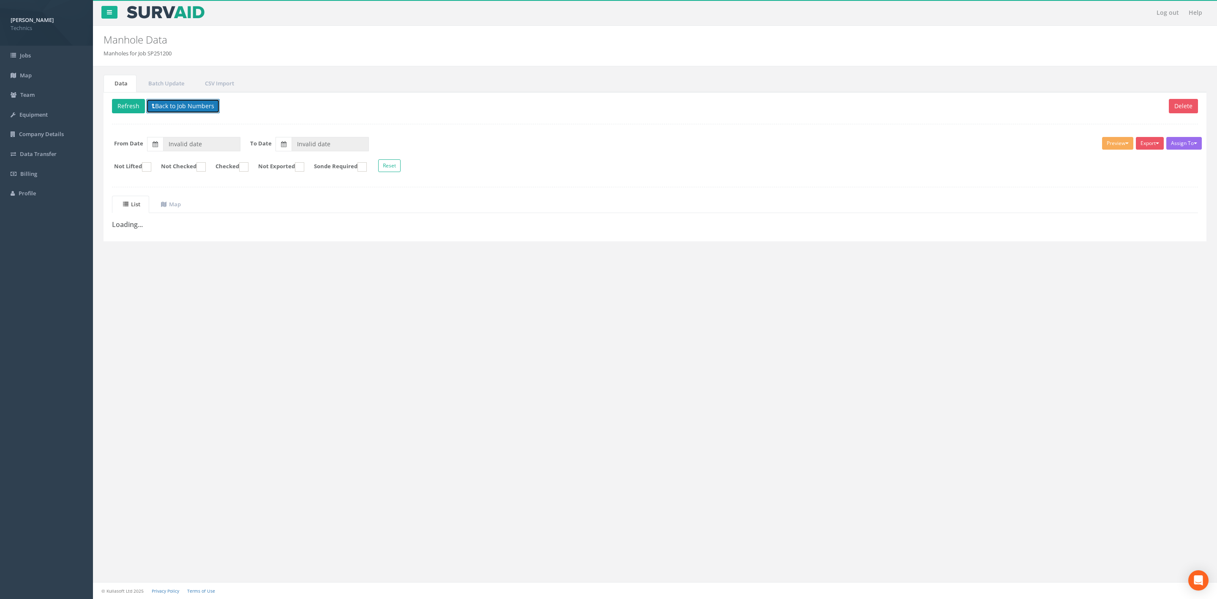
click at [158, 112] on button "Back to Job Numbers" at bounding box center [183, 106] width 74 height 14
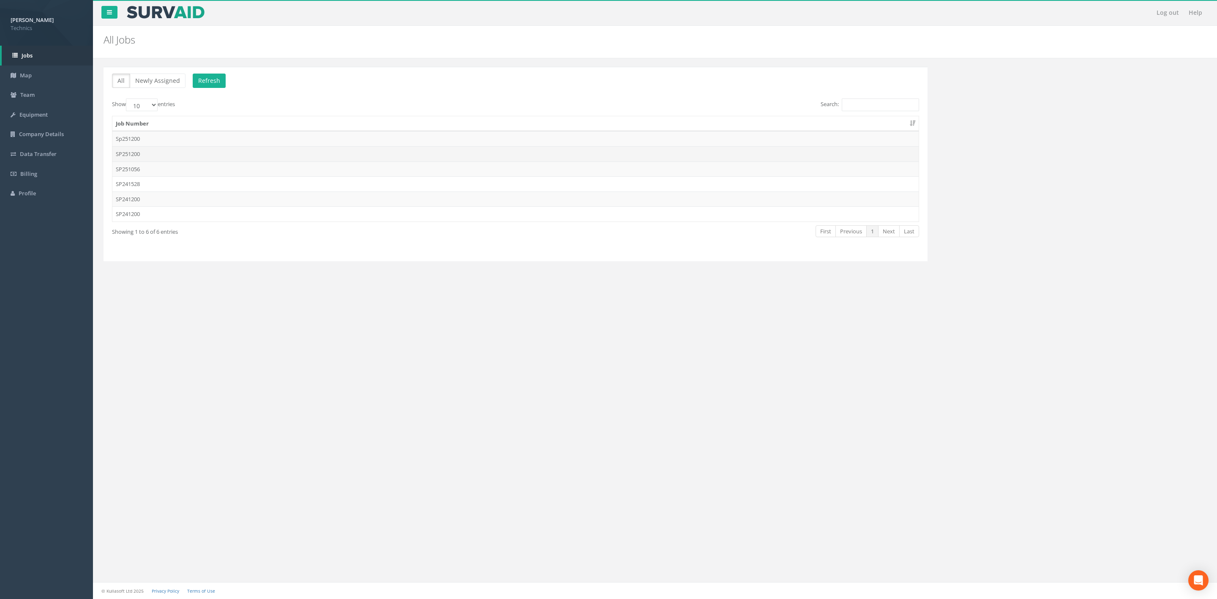
click at [172, 155] on td "SP251200" at bounding box center [515, 153] width 806 height 15
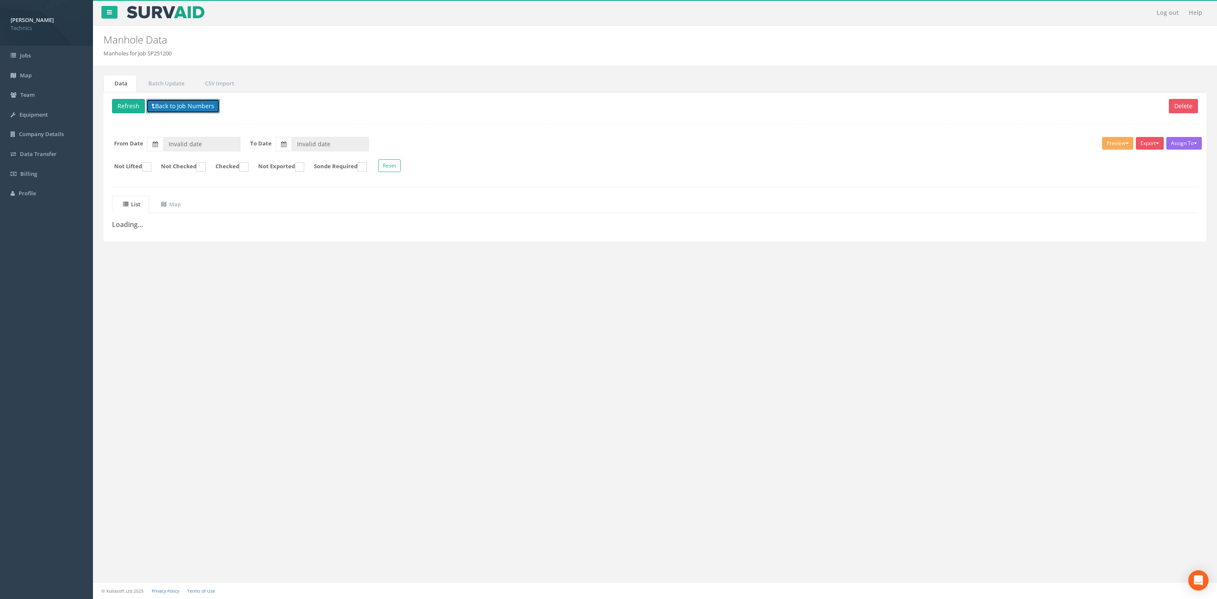
click at [178, 107] on button "Back to Job Numbers" at bounding box center [183, 106] width 74 height 14
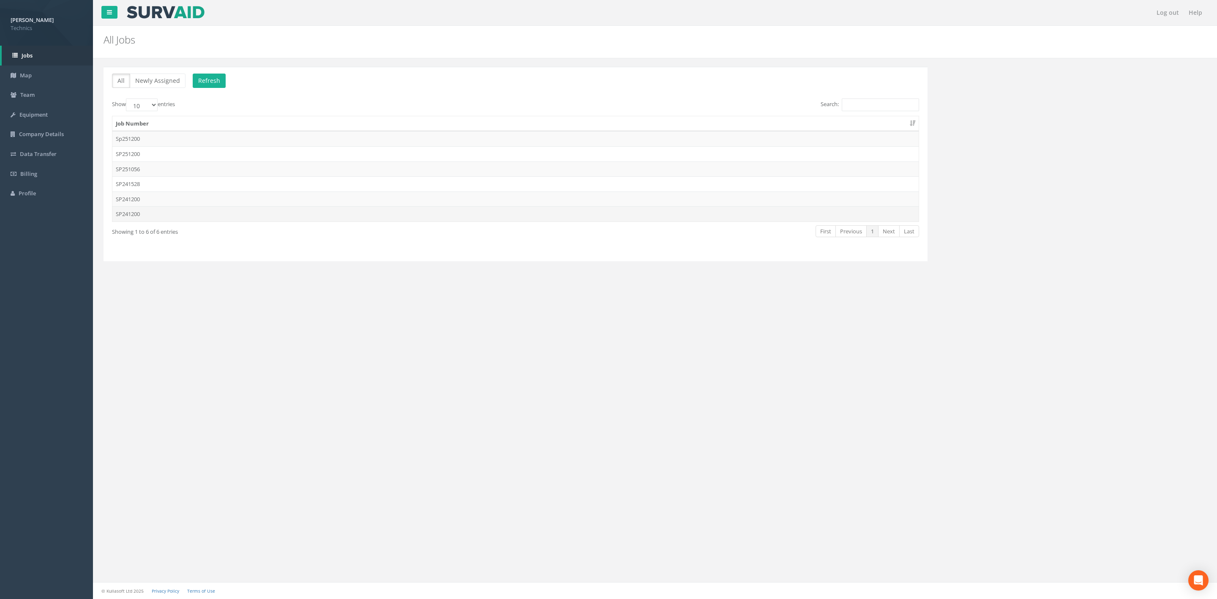
click at [194, 220] on td "SP241200" at bounding box center [515, 213] width 806 height 15
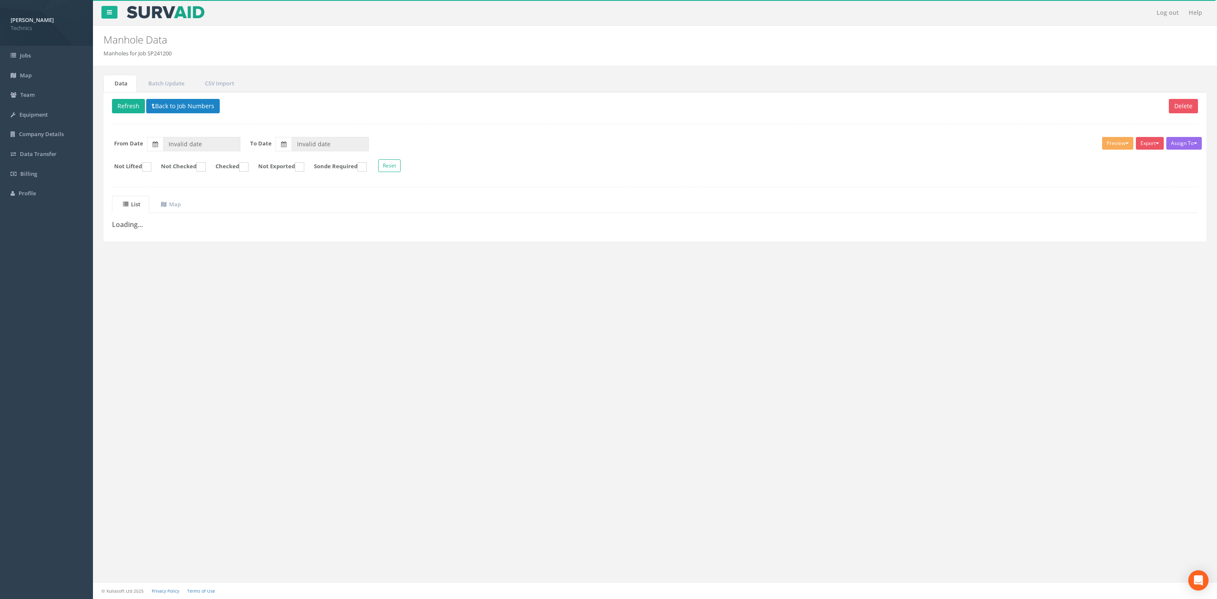
click at [385, 302] on div "Log out Help Manhole Data Manholes for Job SP241200 × There was an error fetchi…" at bounding box center [655, 299] width 1124 height 599
click at [191, 106] on button "Back to Job Numbers" at bounding box center [183, 106] width 74 height 14
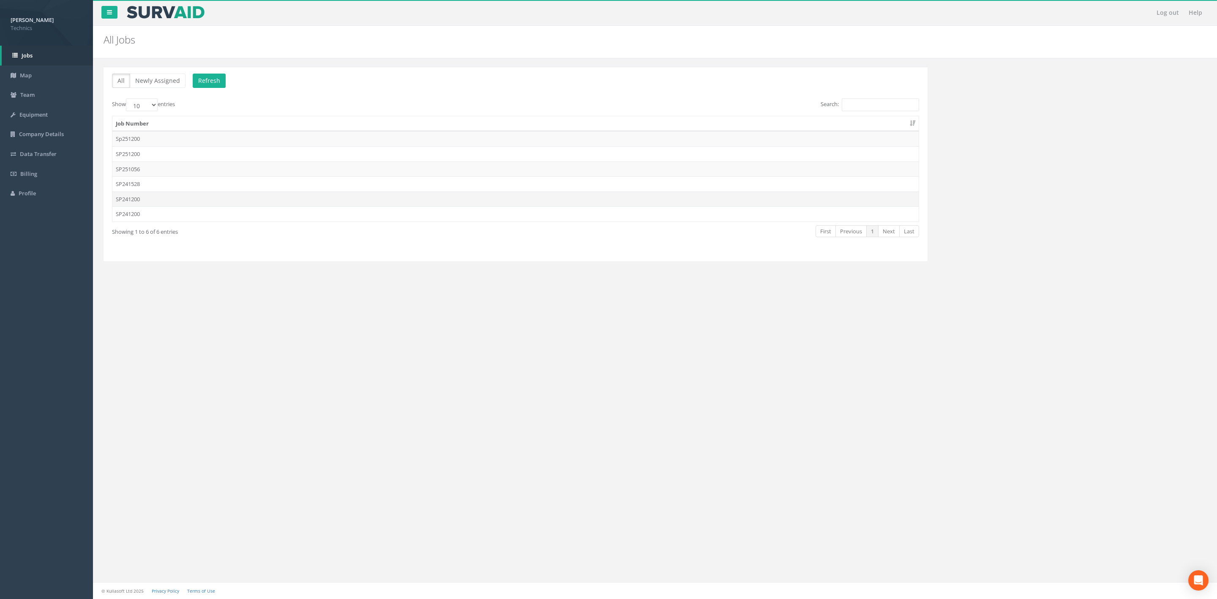
click at [156, 204] on td "SP241200" at bounding box center [515, 198] width 806 height 15
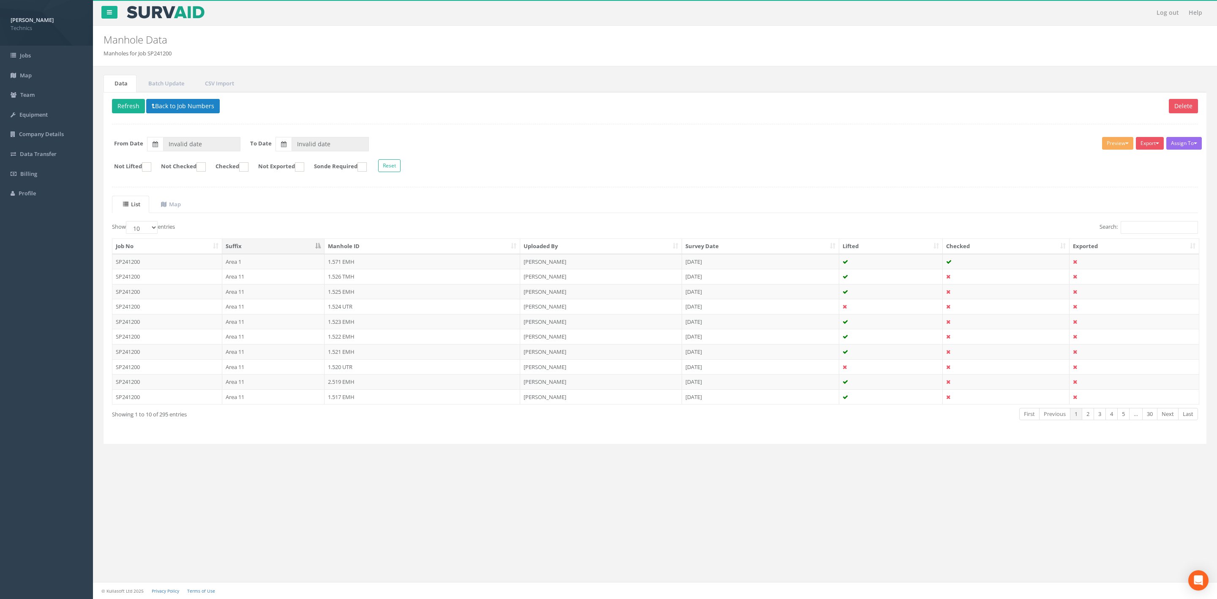
type input "[DATE]"
click at [1144, 231] on input "Search:" at bounding box center [1159, 227] width 77 height 13
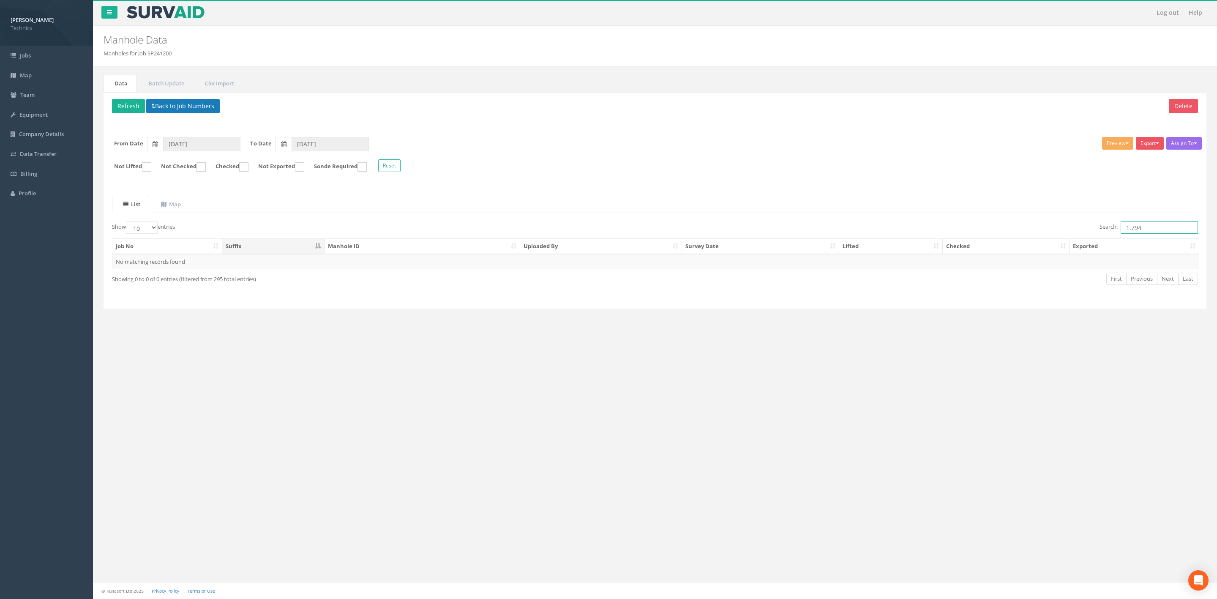
type input "1.794"
click at [183, 103] on button "Back to Job Numbers" at bounding box center [183, 106] width 74 height 14
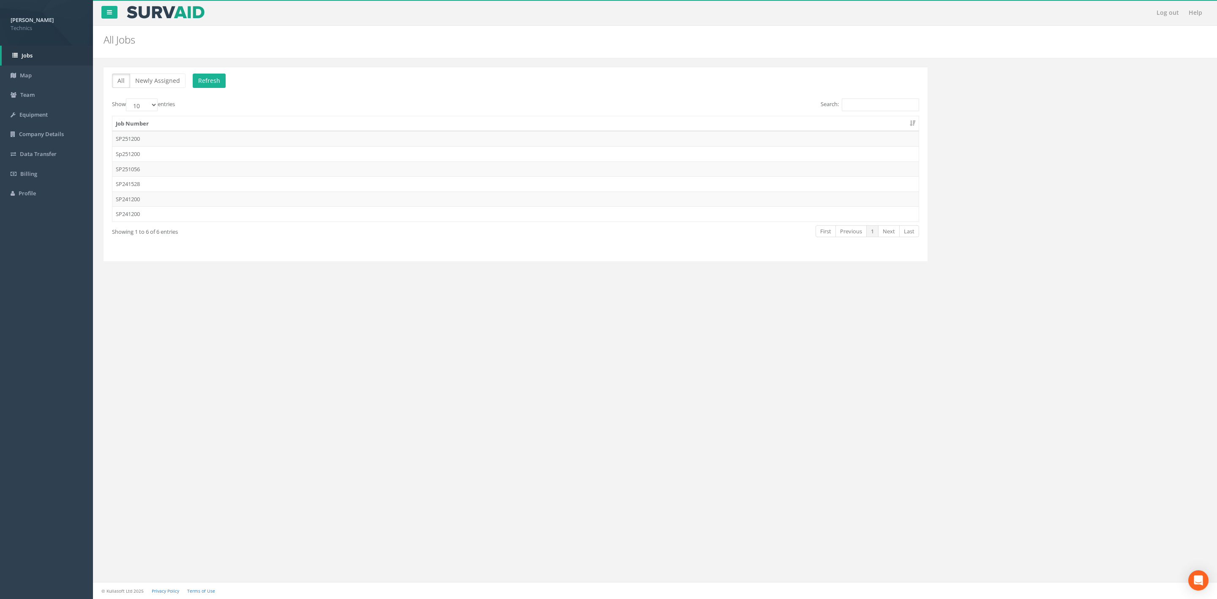
click at [147, 224] on div "Job Number SP251200 Sp251200 SP251056 SP241528 SP241200 SP241200" at bounding box center [516, 168] width 820 height 111
click at [146, 218] on td "SP241200" at bounding box center [515, 213] width 806 height 15
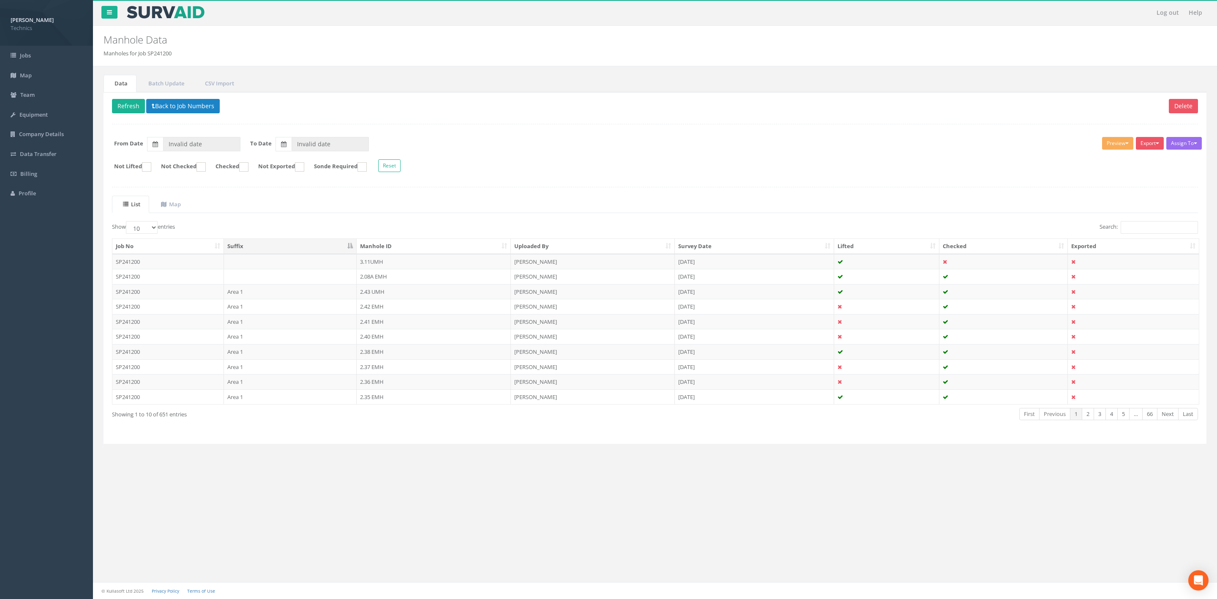
type input "[DATE]"
click at [1140, 234] on input "Search:" at bounding box center [1159, 227] width 77 height 13
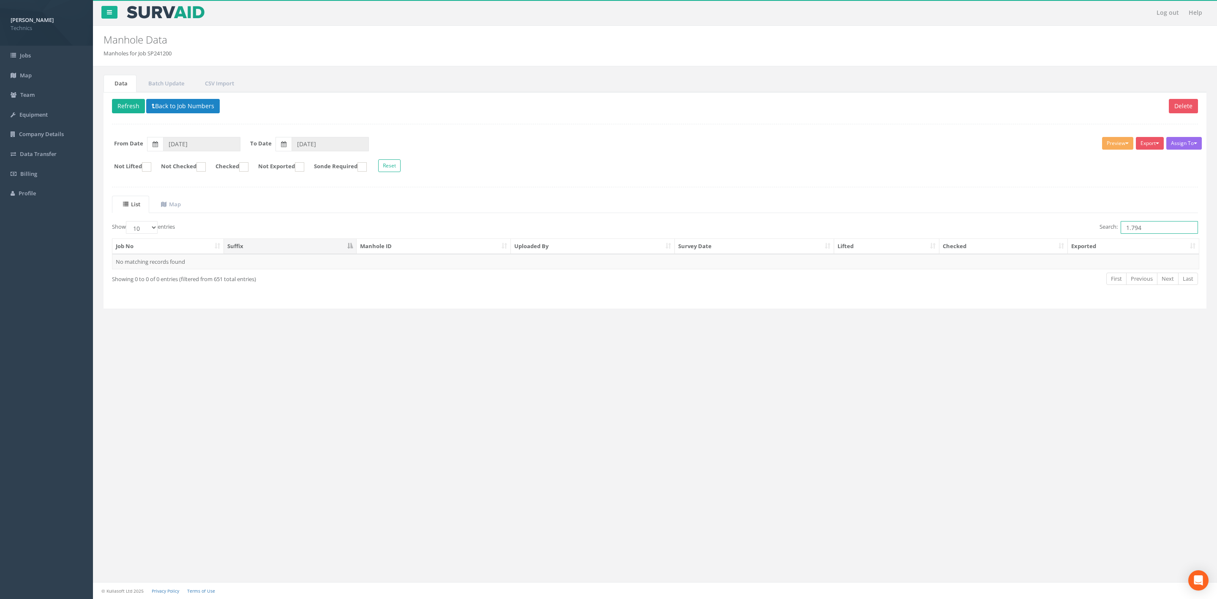
type input "1.794"
click at [866, 206] on ul "List Map" at bounding box center [655, 204] width 1086 height 17
click at [197, 113] on button "Back to Job Numbers" at bounding box center [183, 106] width 74 height 14
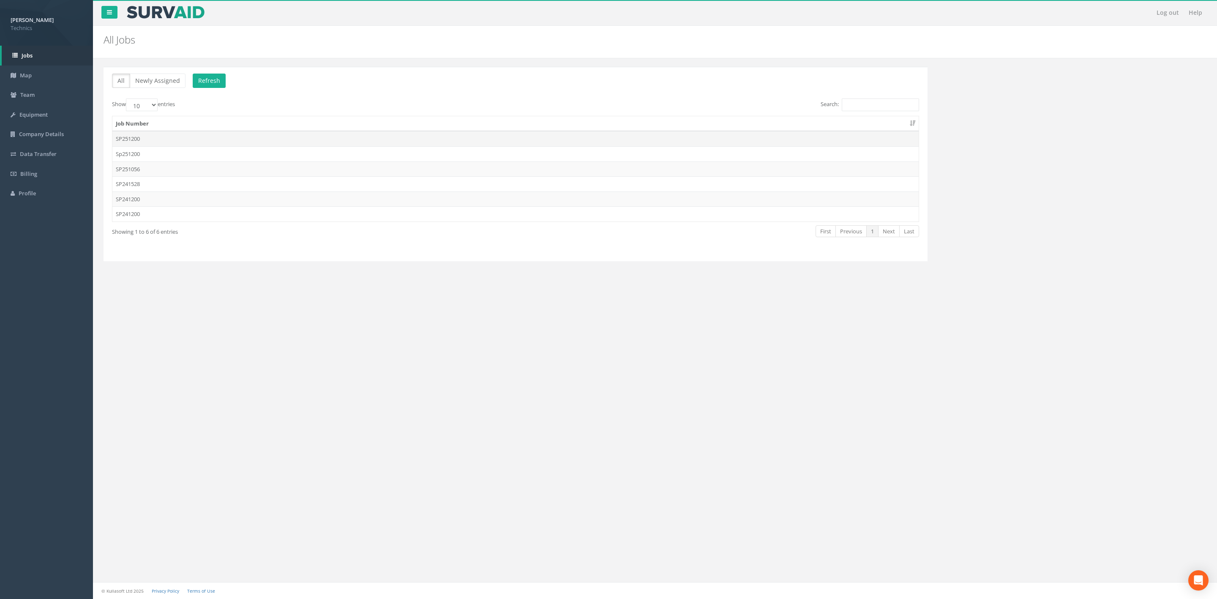
click at [151, 138] on td "SP251200" at bounding box center [515, 138] width 806 height 15
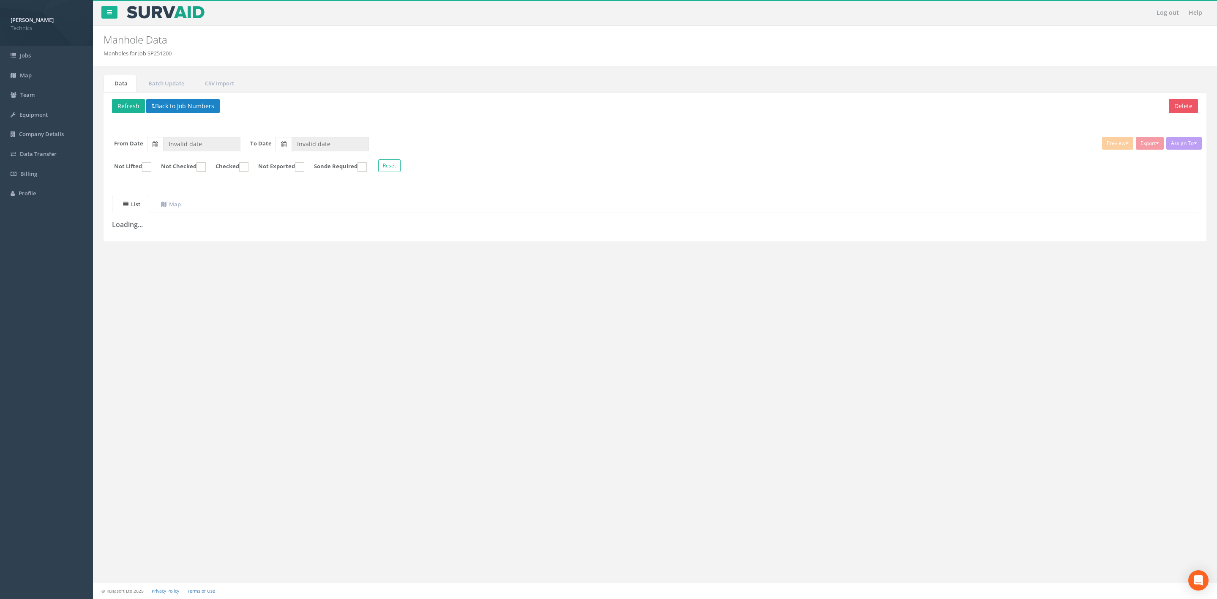
type input "[DATE]"
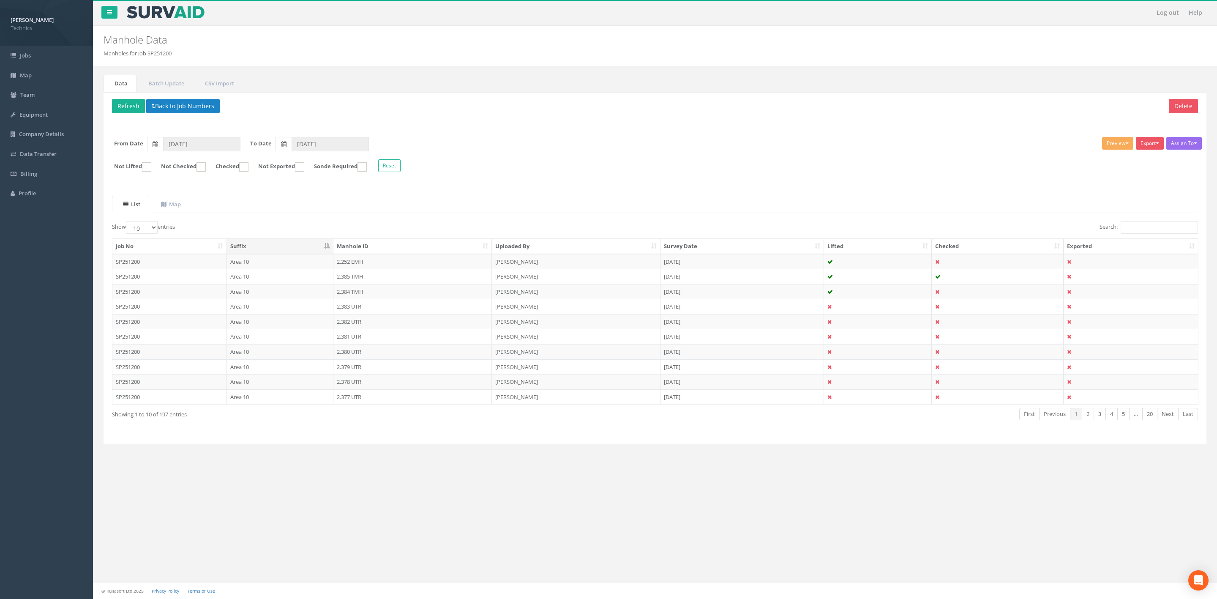
drag, startPoint x: 1138, startPoint y: 222, endPoint x: 1137, endPoint y: 229, distance: 7.2
click at [1138, 227] on div "List Map Show 10 25 50 100 entries Search: Job No Suffix Manhole ID Uploaded By…" at bounding box center [655, 316] width 1086 height 240
click at [1136, 231] on input "Search:" at bounding box center [1159, 227] width 77 height 13
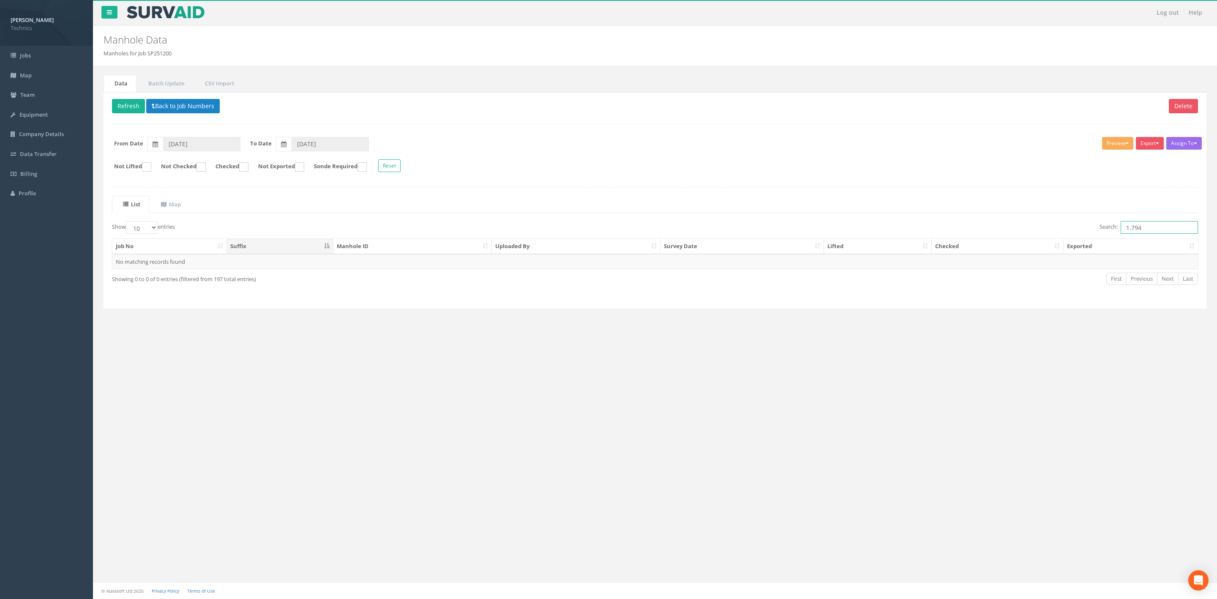
type input "1.794"
click at [826, 193] on div "Delete Refresh Back to Job Numbers Assign To No Companies Added Export Technics…" at bounding box center [655, 200] width 1103 height 217
click at [184, 104] on button "Back to Job Numbers" at bounding box center [183, 106] width 74 height 14
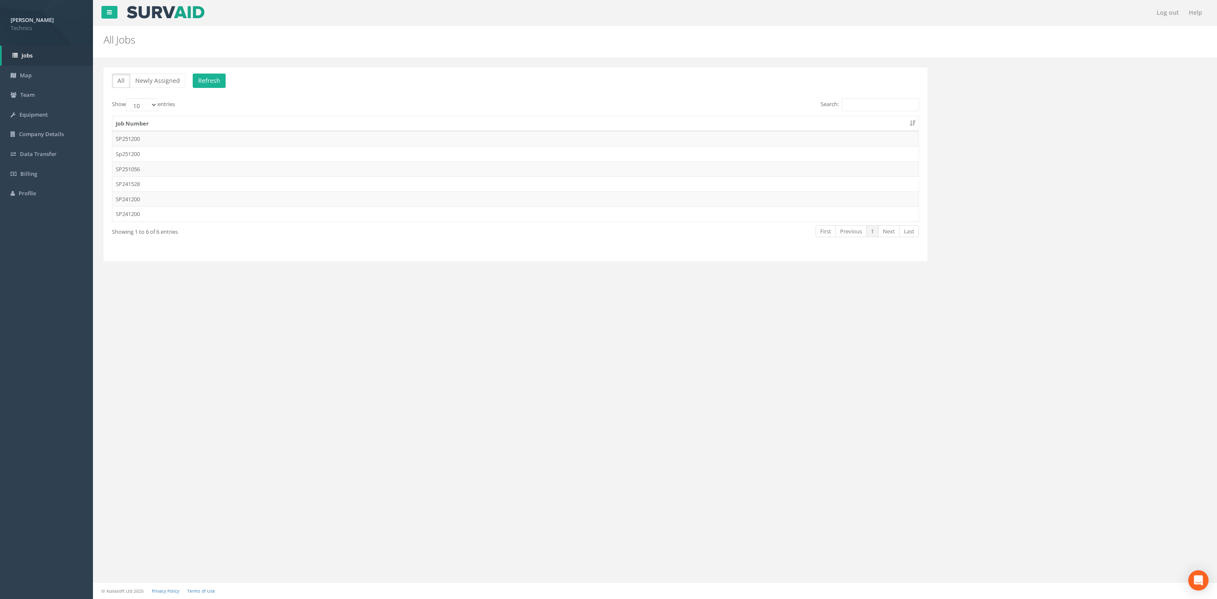
click at [191, 152] on td "Sp251200" at bounding box center [515, 153] width 806 height 15
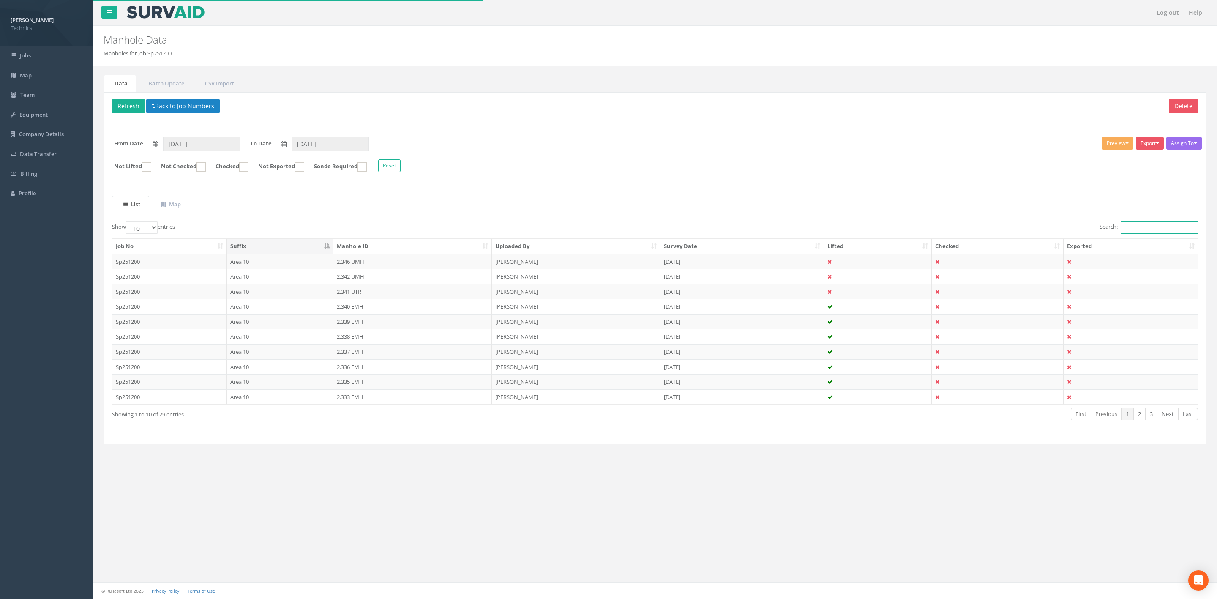
click at [1128, 234] on input "Search:" at bounding box center [1159, 227] width 77 height 13
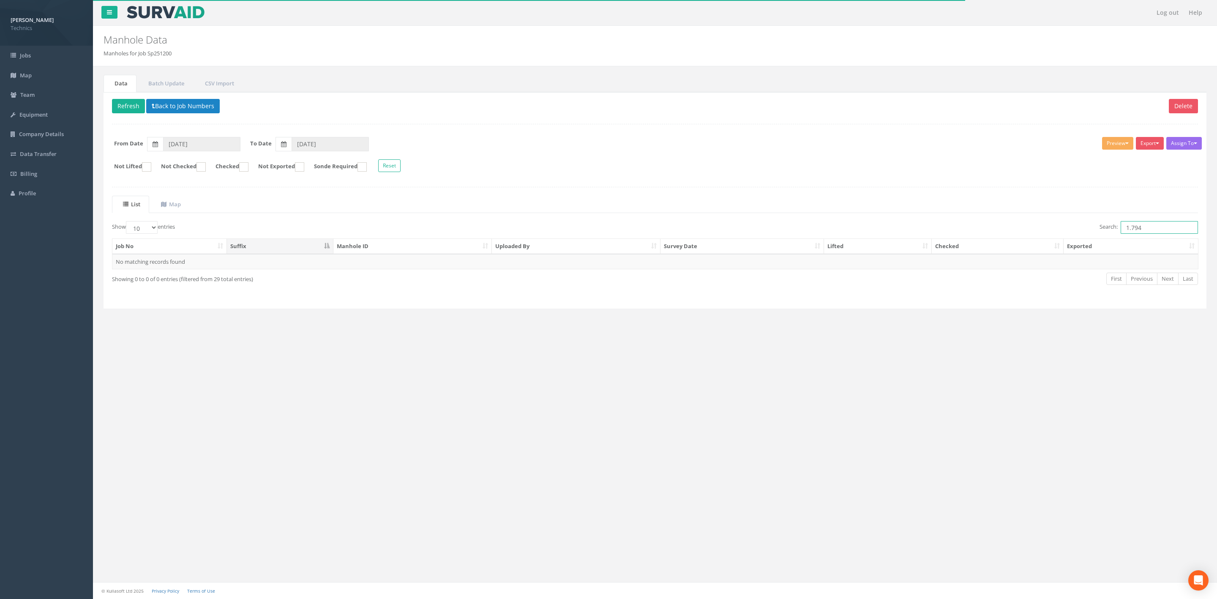
type input "1.794"
click at [651, 160] on div "Assign To No Companies Added Export Technics Brize Norton Technics Heathrow Tec…" at bounding box center [655, 156] width 1099 height 46
